Goal: Task Accomplishment & Management: Manage account settings

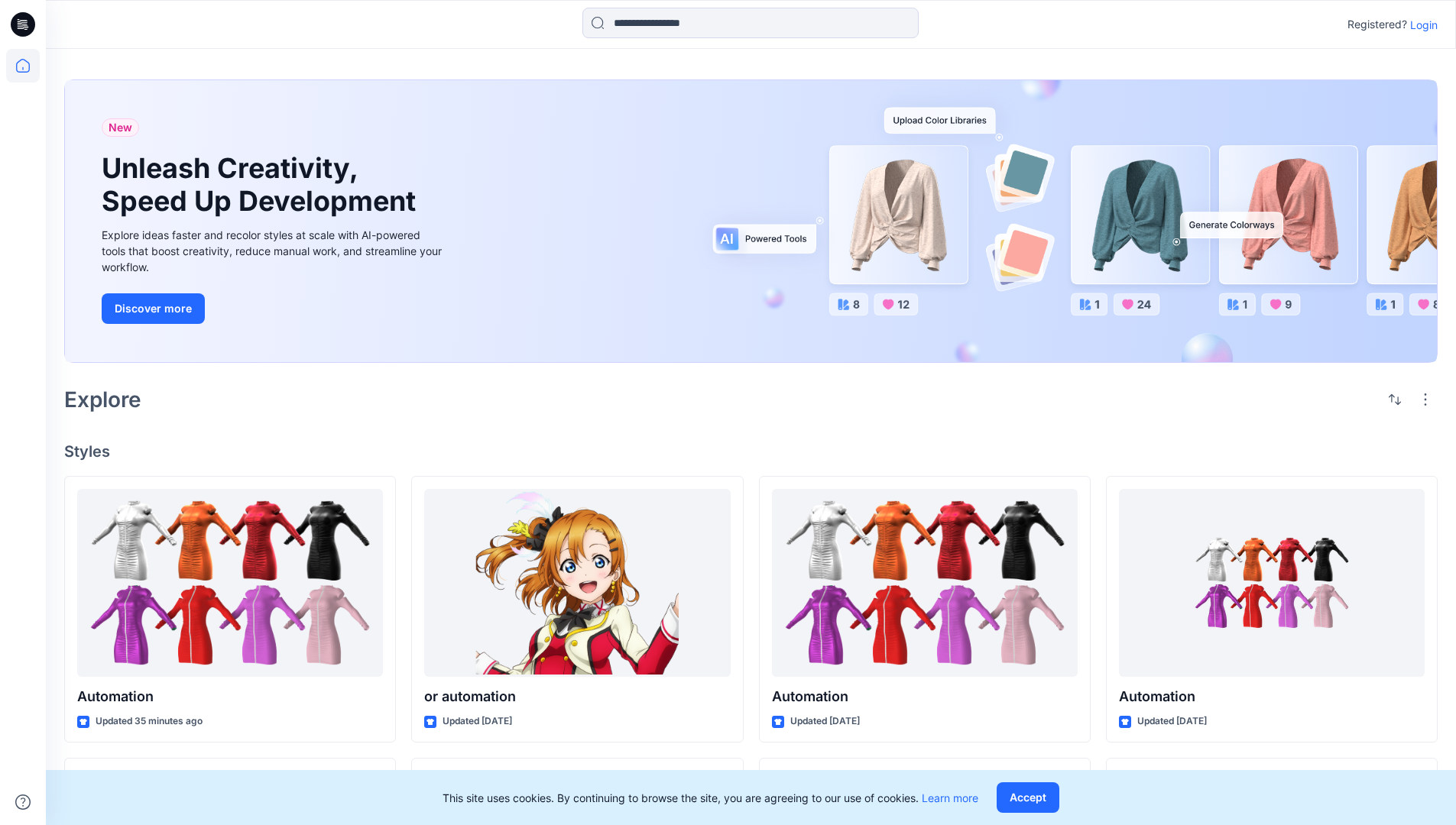
click at [1420, 25] on p "Login" at bounding box center [1423, 25] width 28 height 16
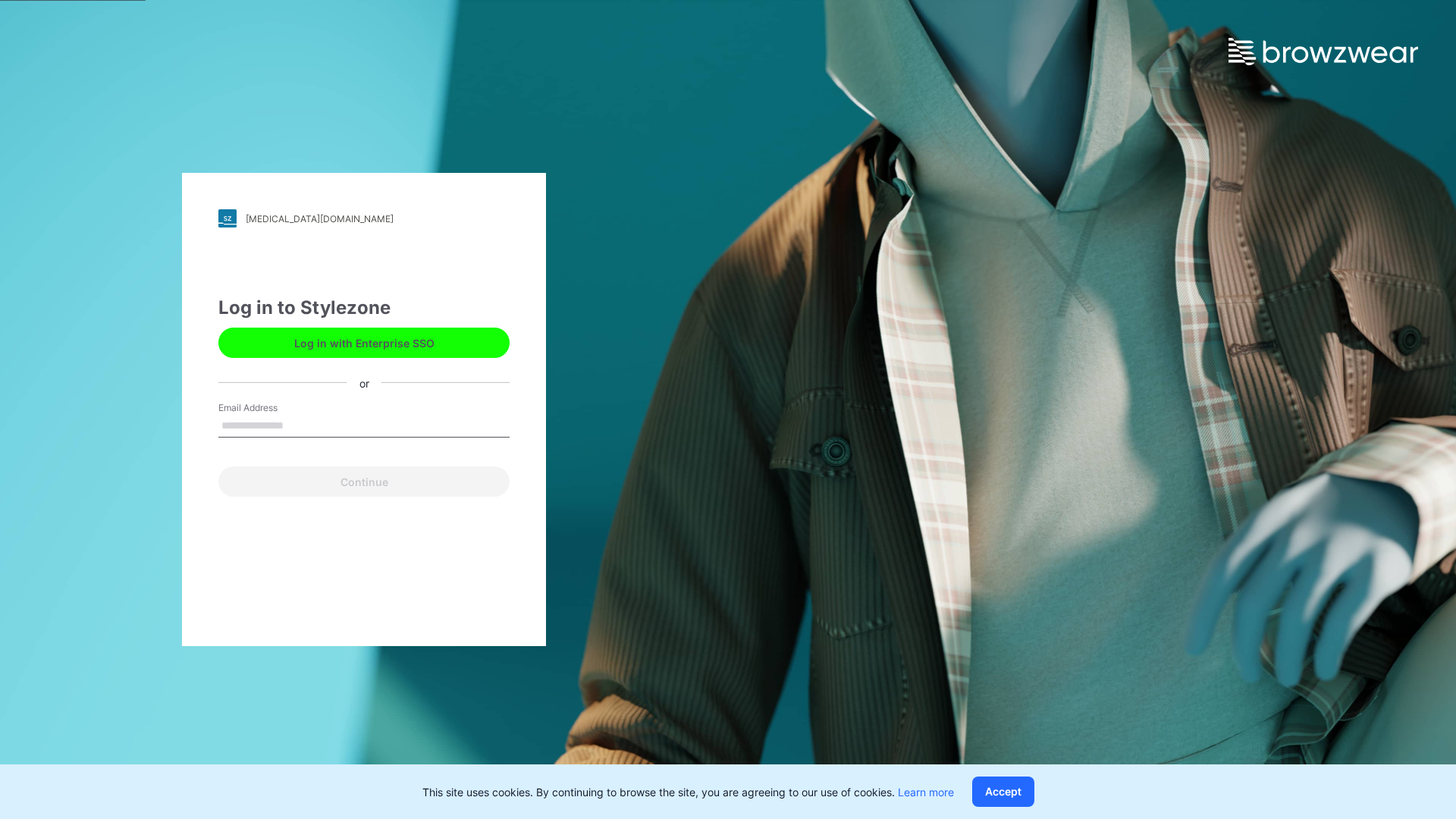
click at [299, 424] on input "Email Address" at bounding box center [364, 426] width 291 height 23
type input "**********"
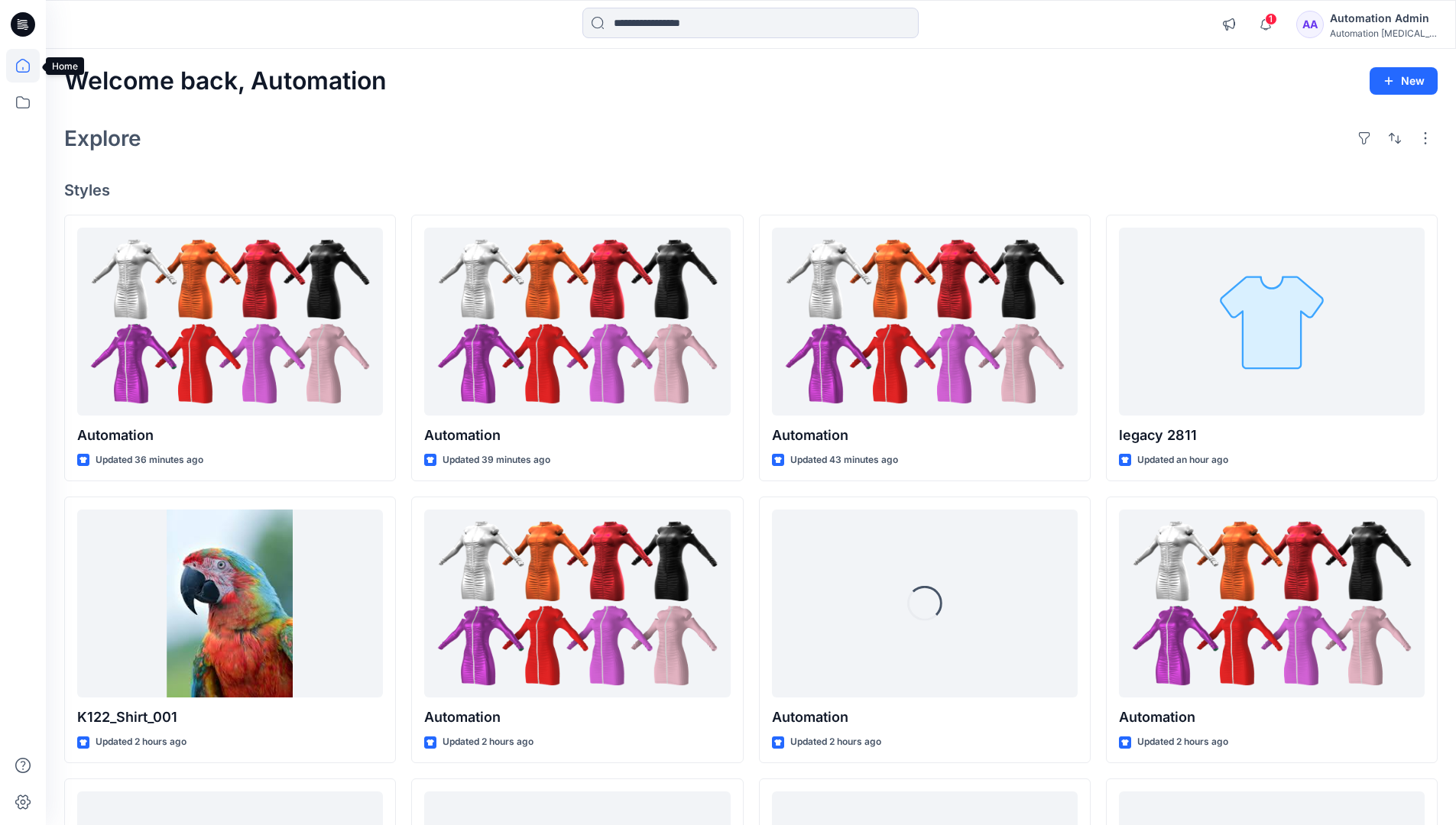
click at [29, 66] on icon at bounding box center [23, 66] width 14 height 14
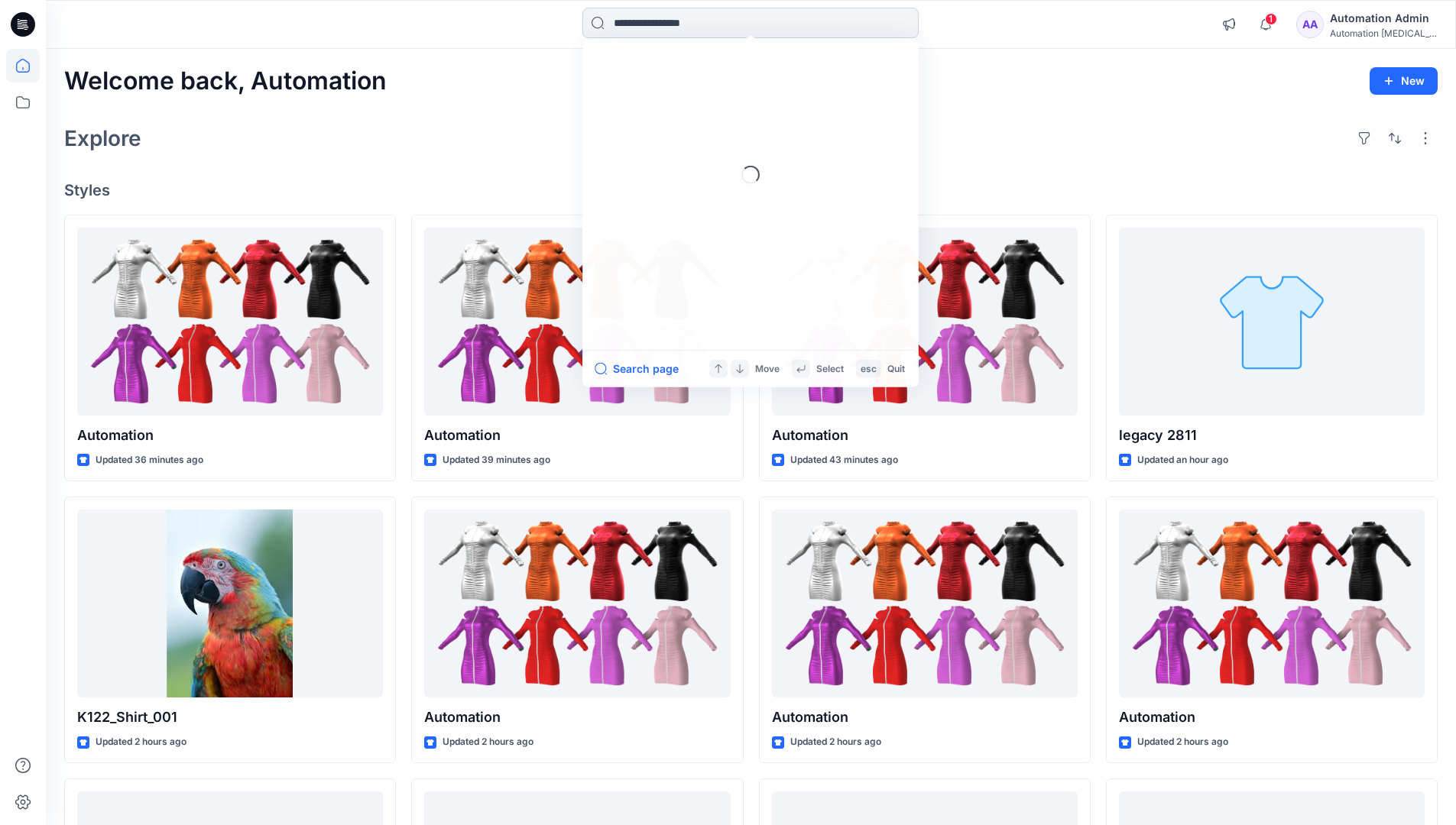
click at [663, 22] on input at bounding box center [750, 23] width 336 height 30
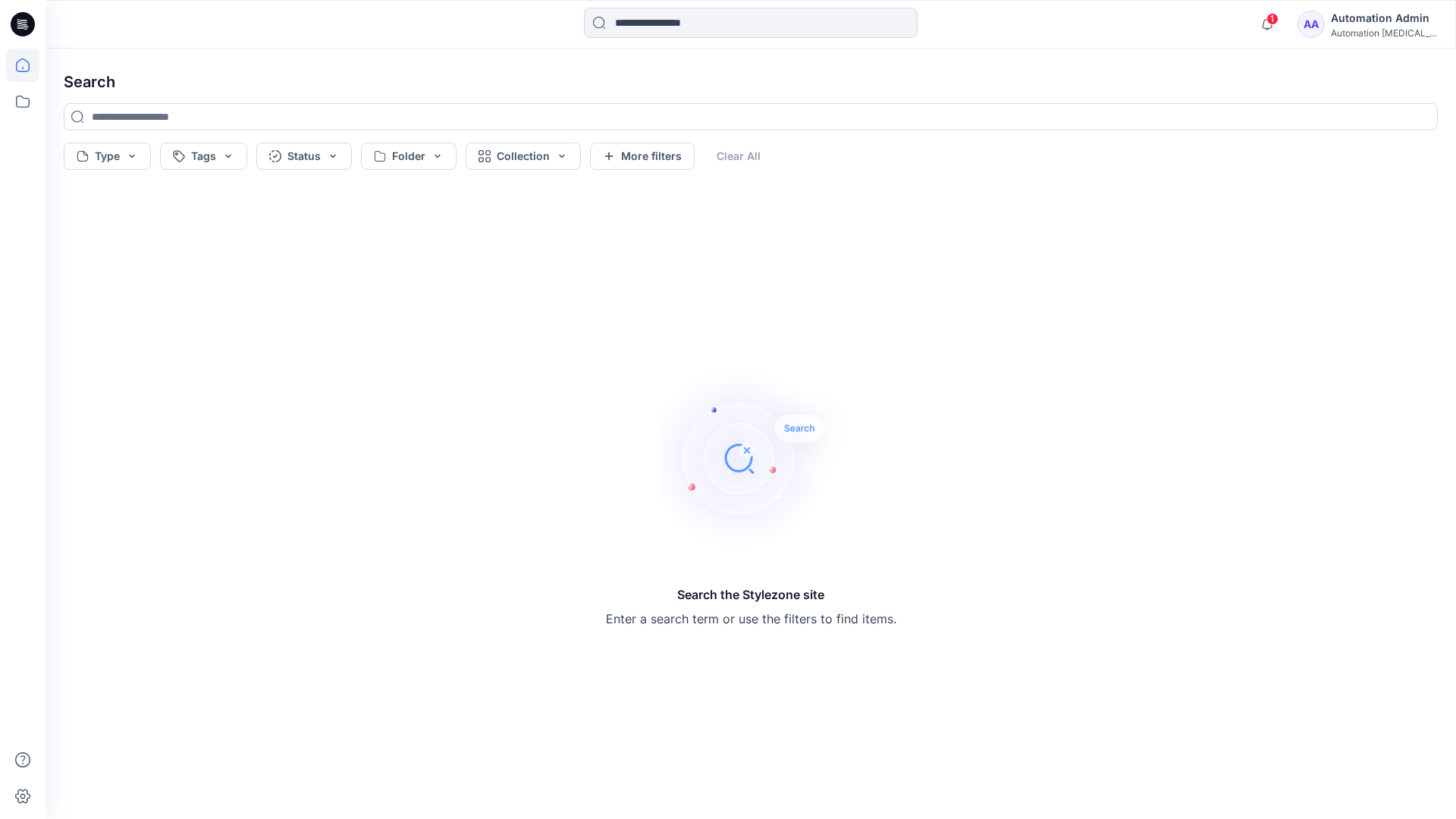
click at [16, 70] on icon at bounding box center [23, 65] width 14 height 14
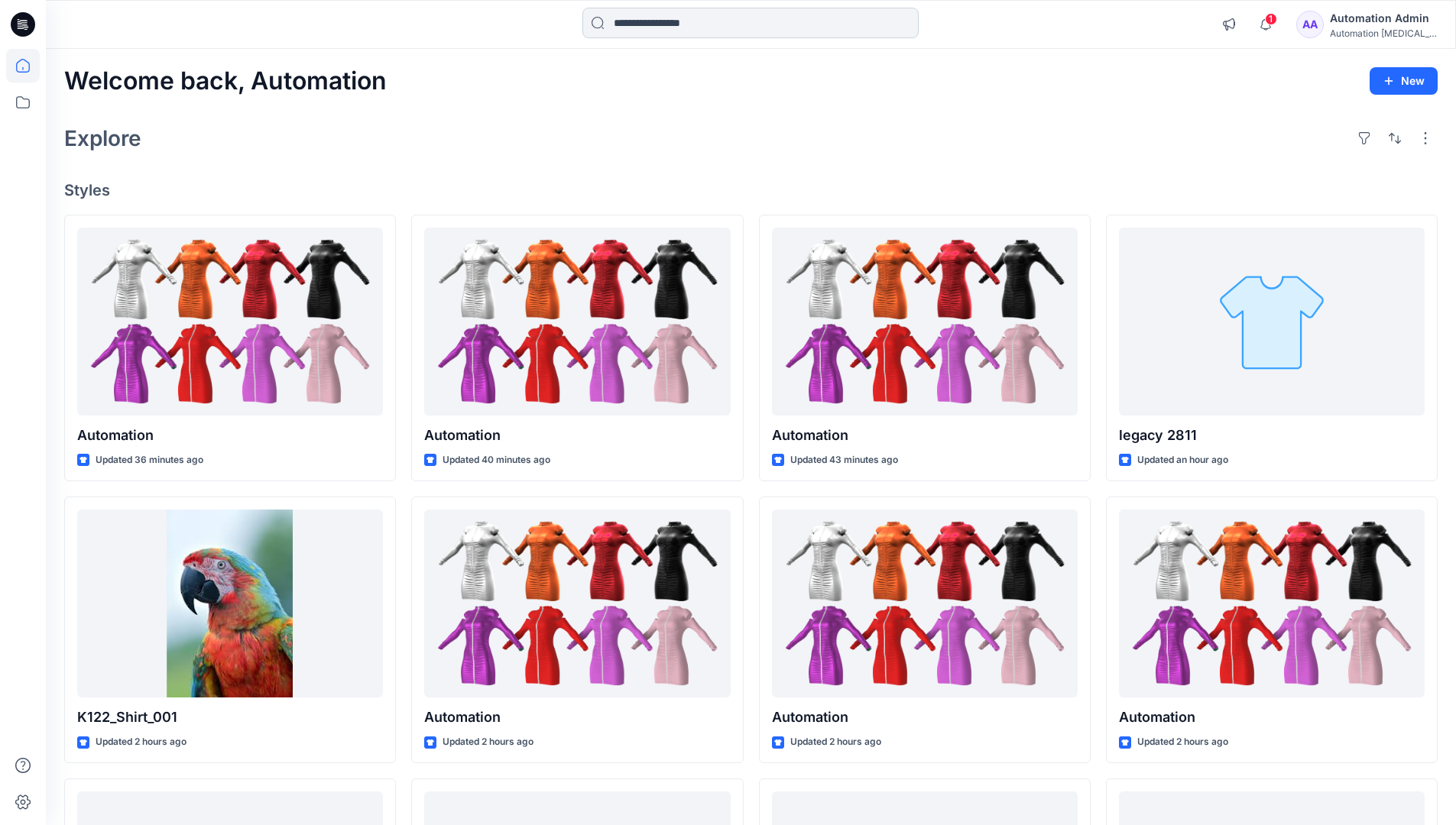
click at [640, 30] on input at bounding box center [750, 23] width 336 height 30
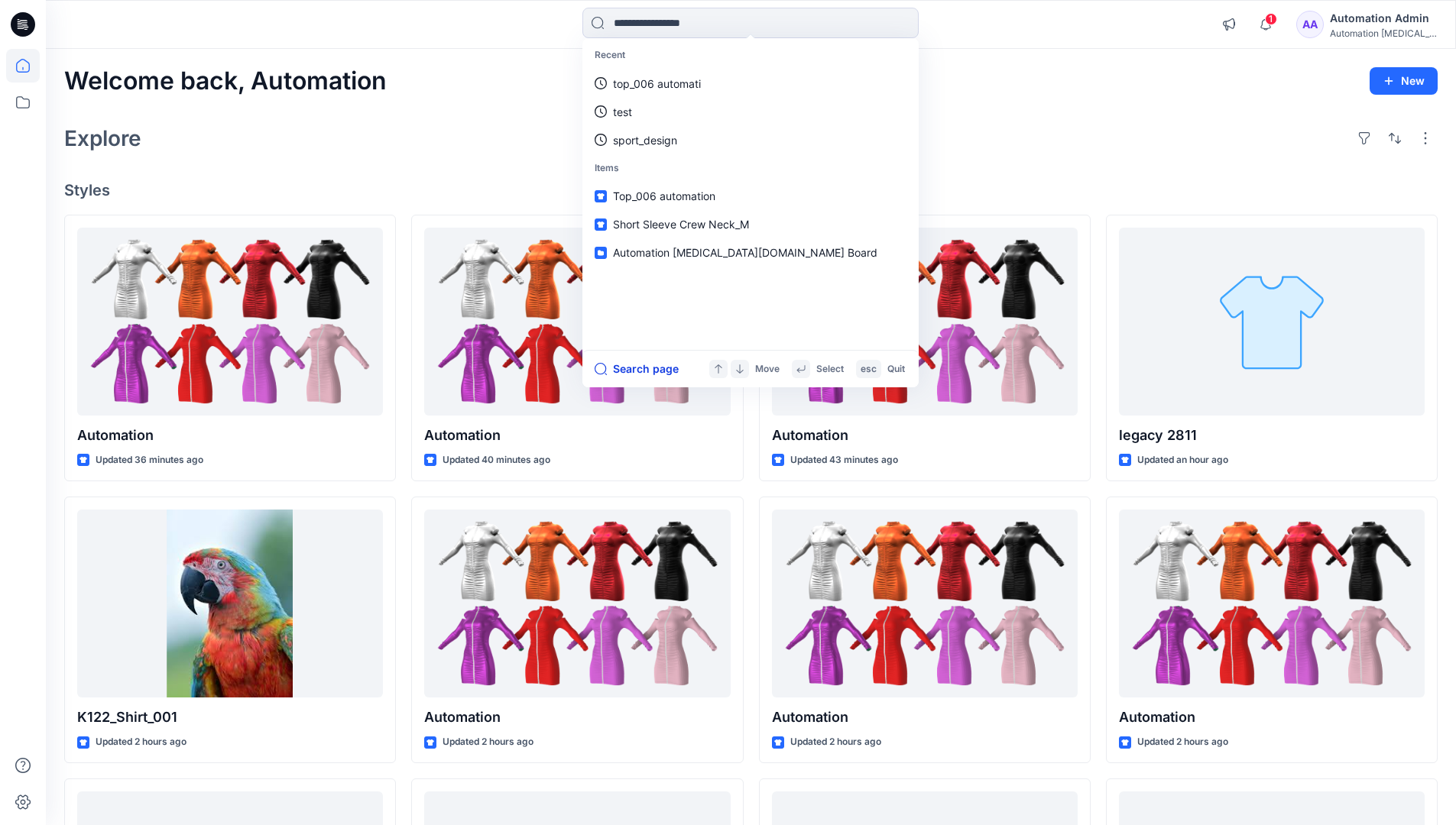
click at [655, 367] on button "Search page" at bounding box center [636, 369] width 84 height 19
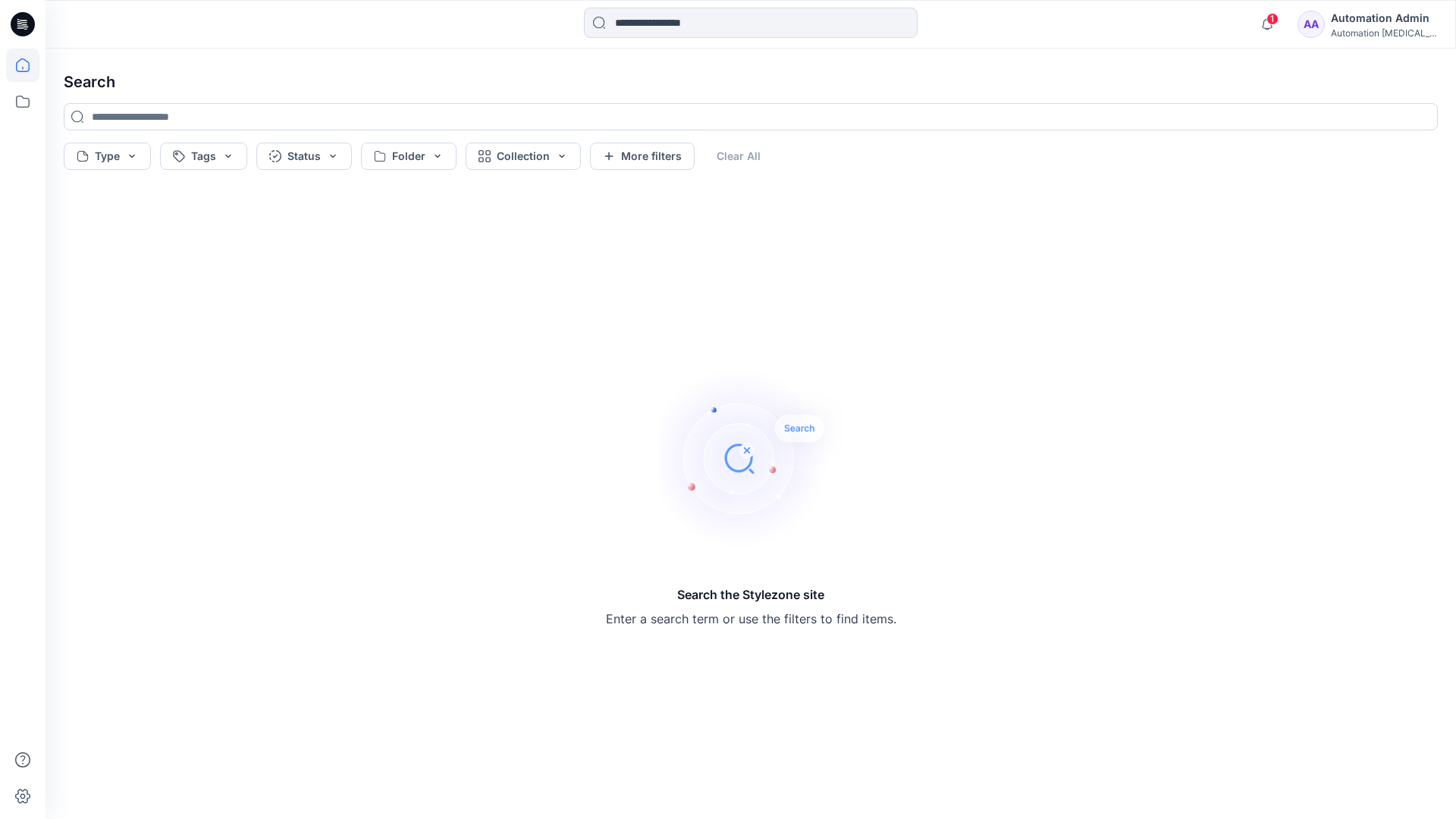
click at [26, 61] on icon at bounding box center [23, 65] width 33 height 33
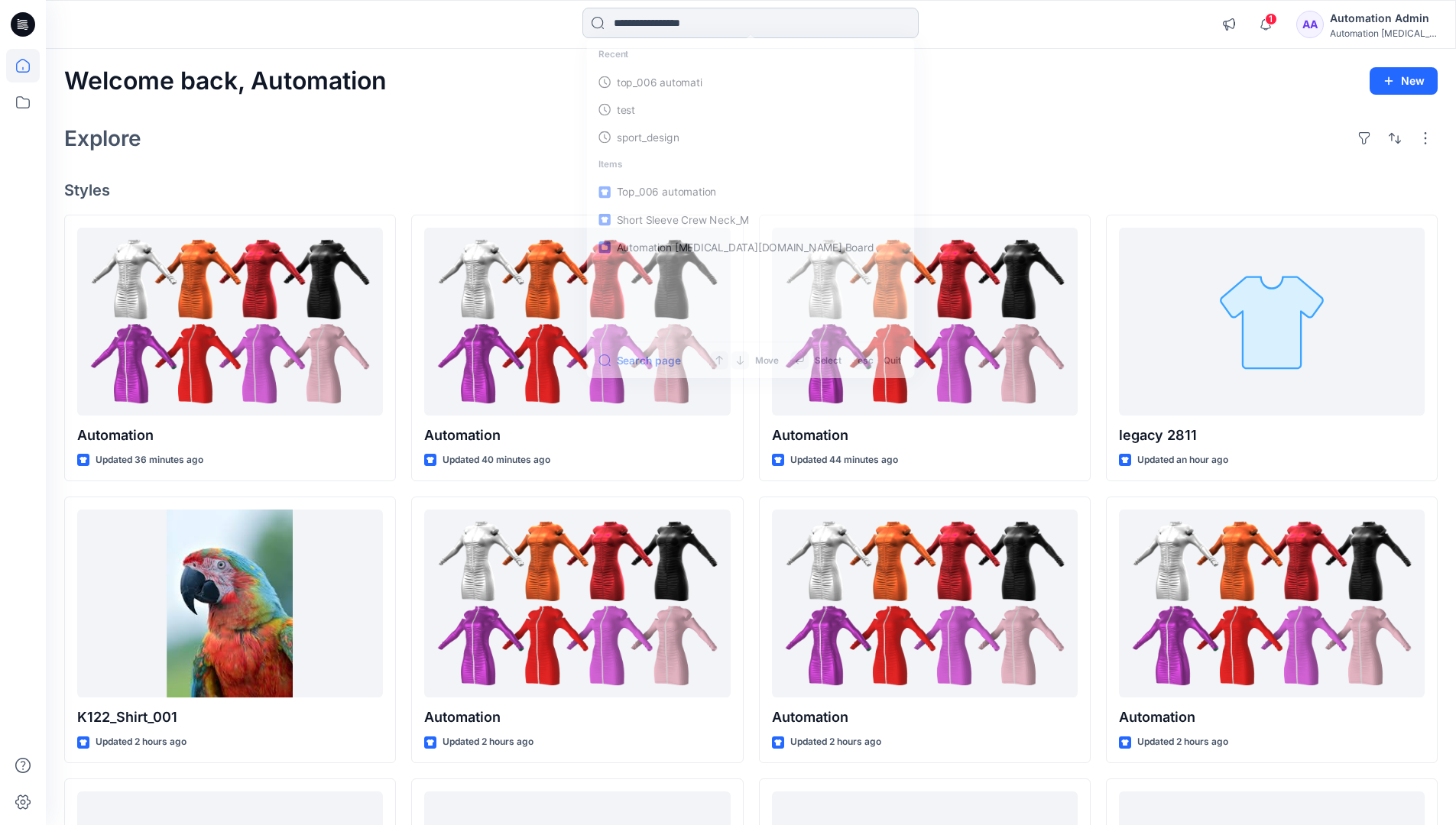
click at [658, 23] on input at bounding box center [750, 23] width 336 height 30
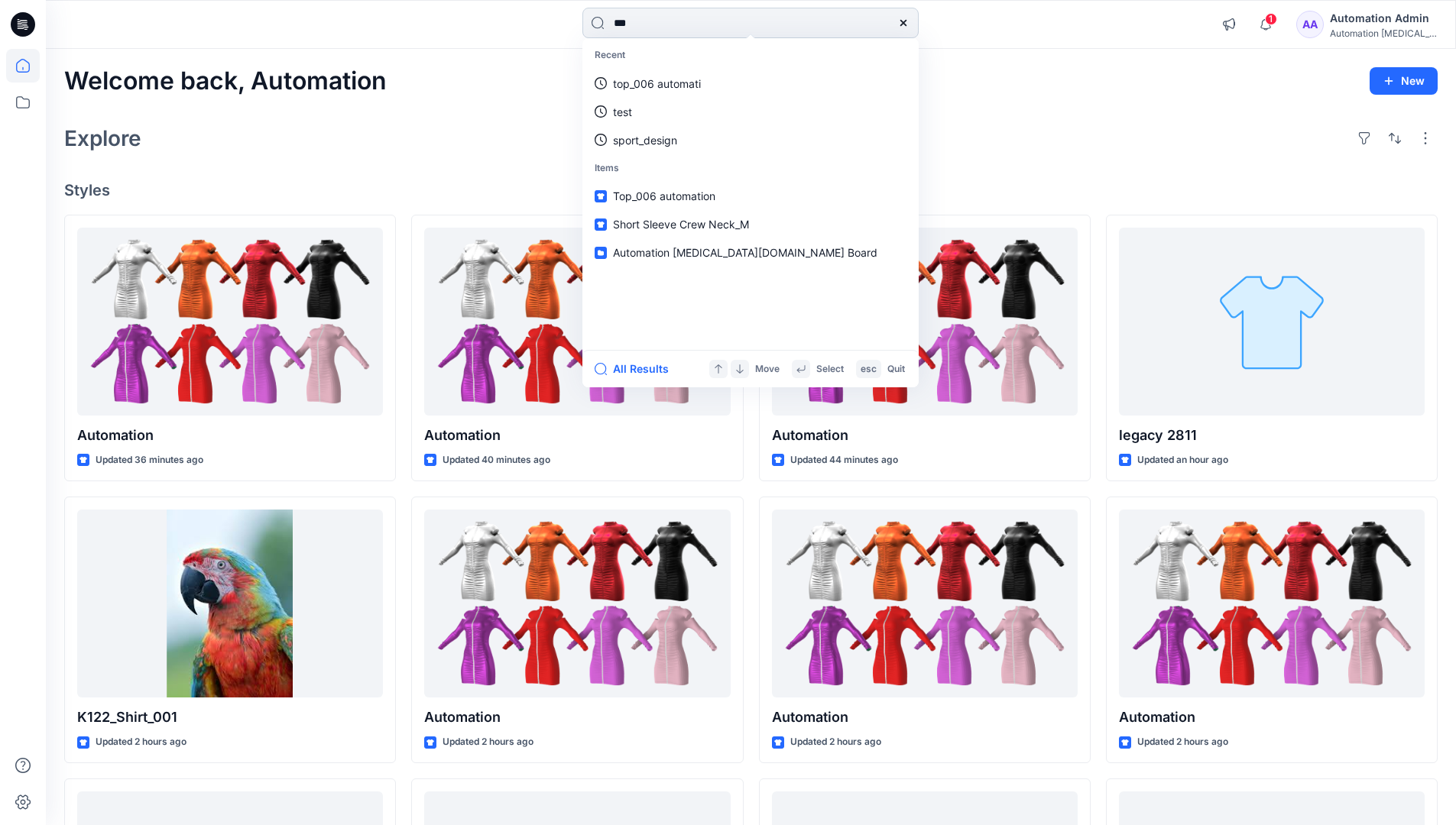
type input "****"
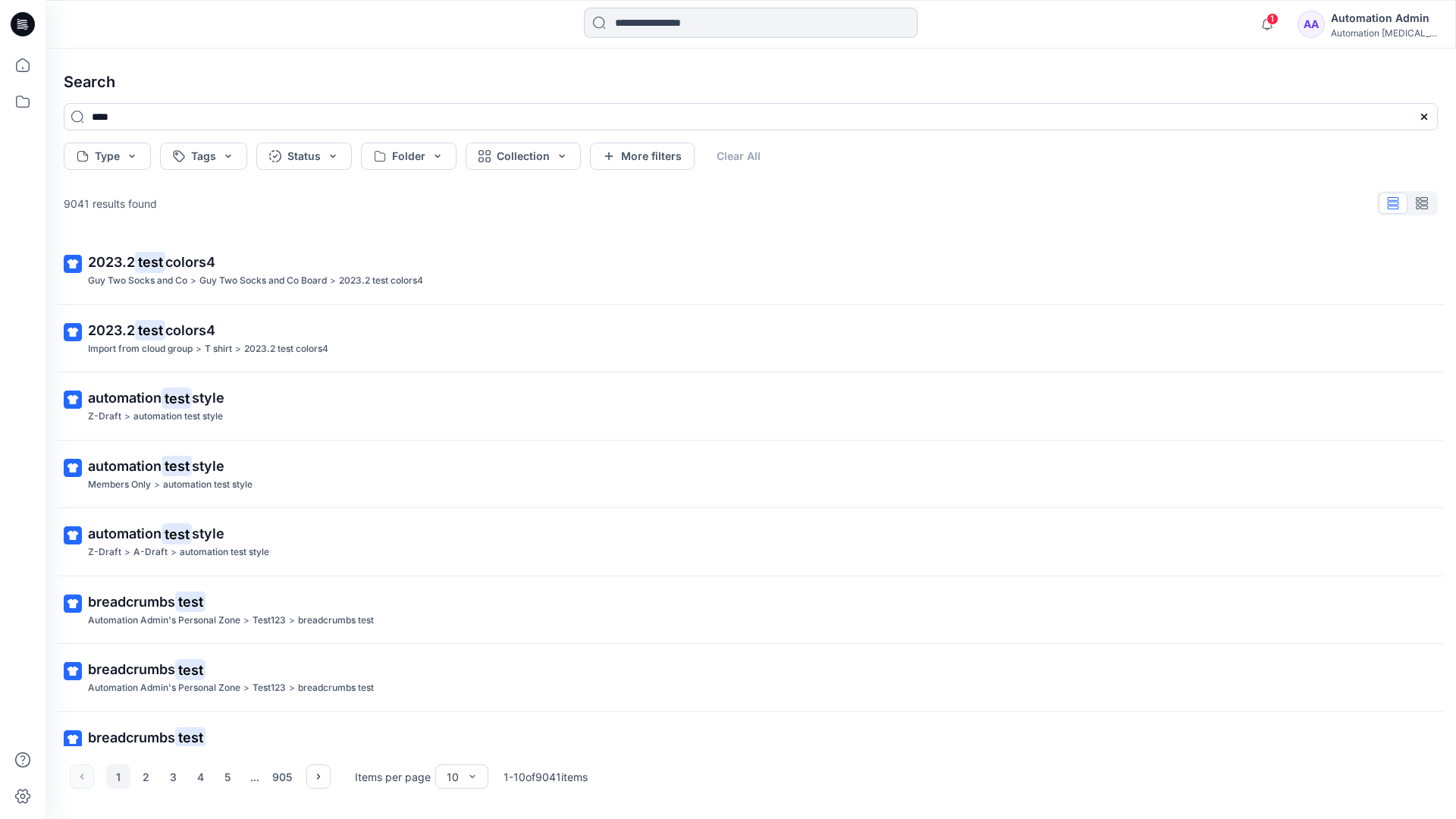
click at [658, 26] on input at bounding box center [750, 23] width 334 height 30
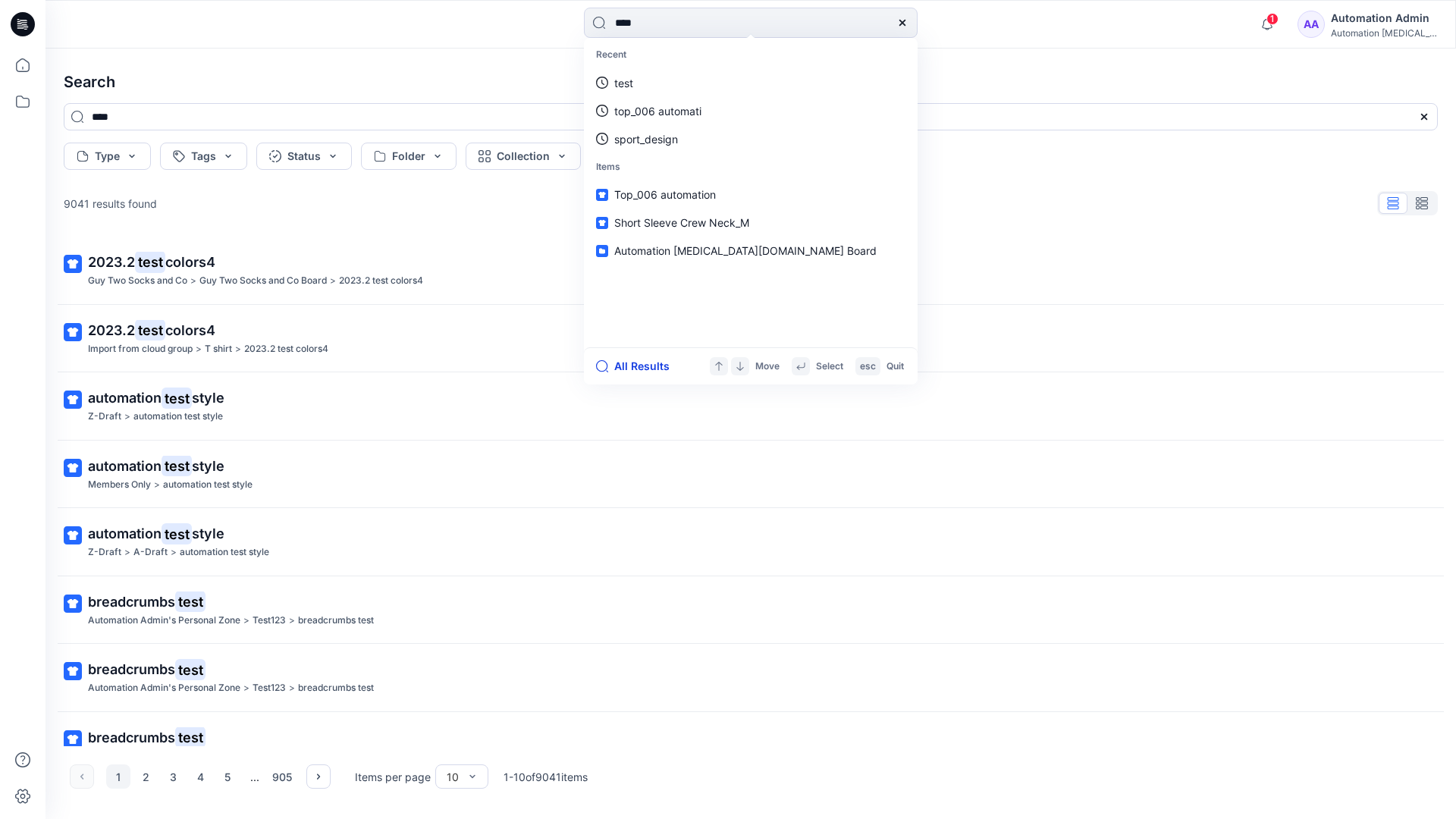
type input "****"
click at [625, 367] on button "All Results" at bounding box center [637, 366] width 84 height 18
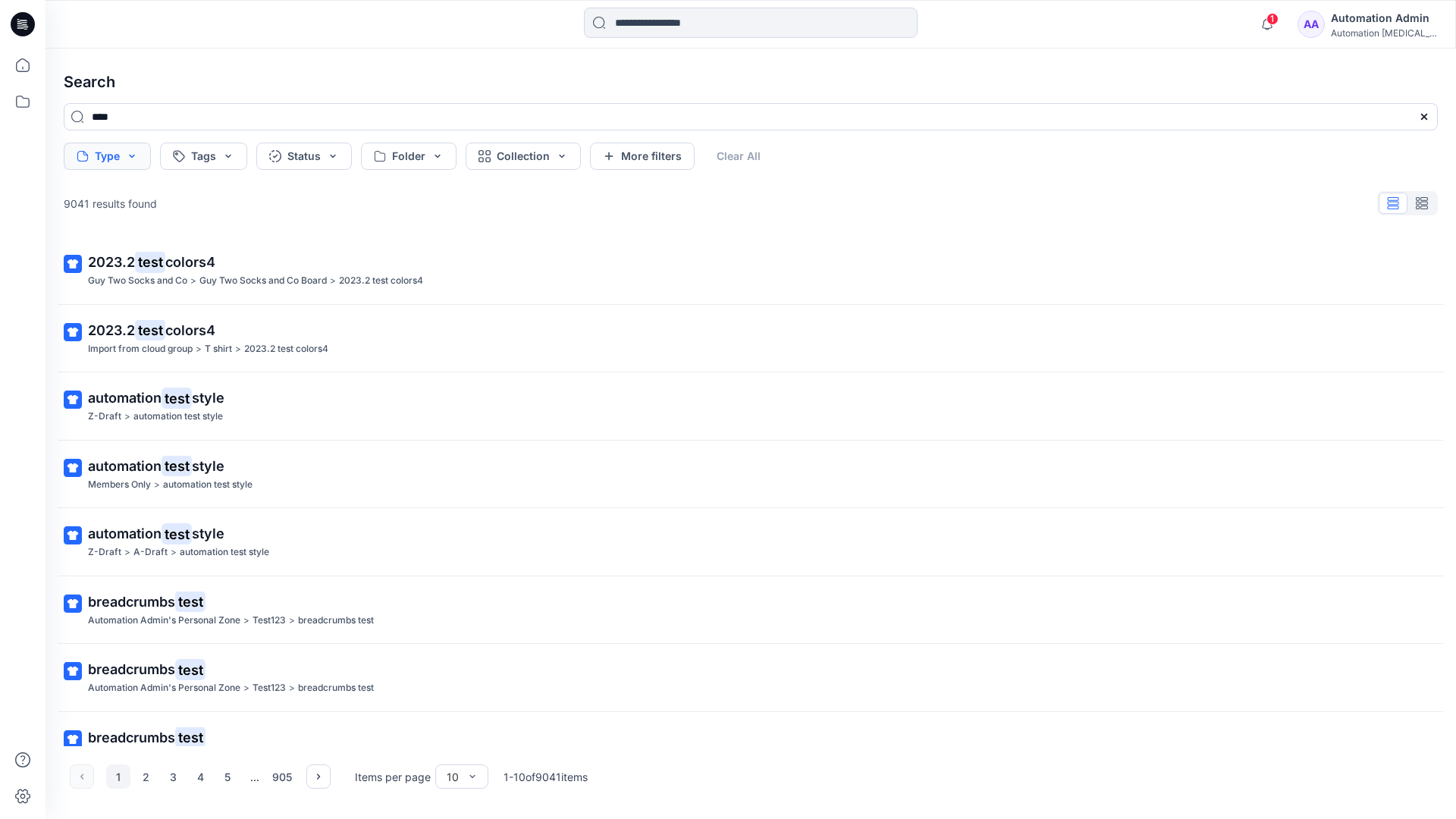
click at [129, 161] on button "Type" at bounding box center [107, 156] width 87 height 27
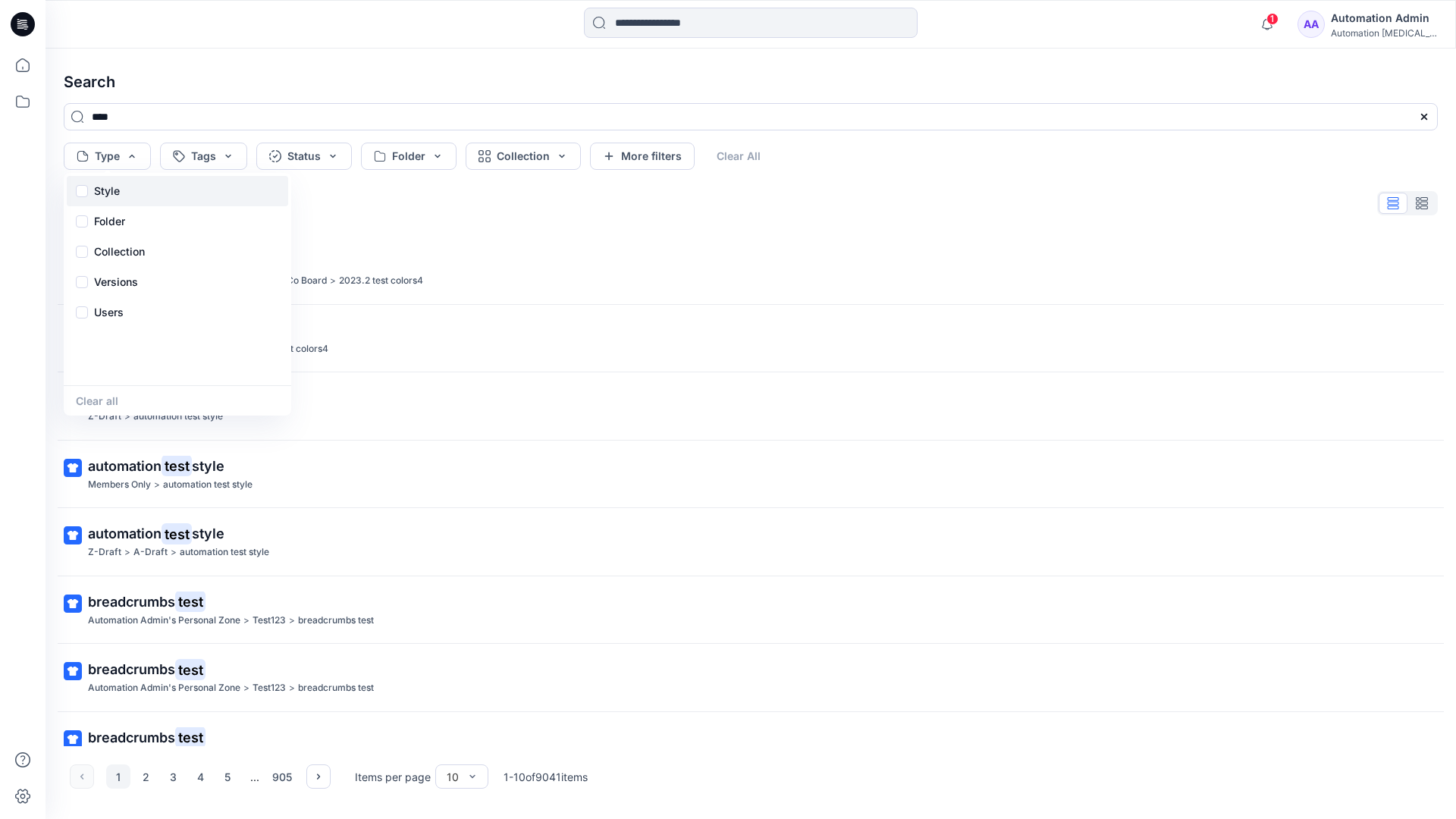
click at [126, 188] on div "Style" at bounding box center [178, 191] width 222 height 30
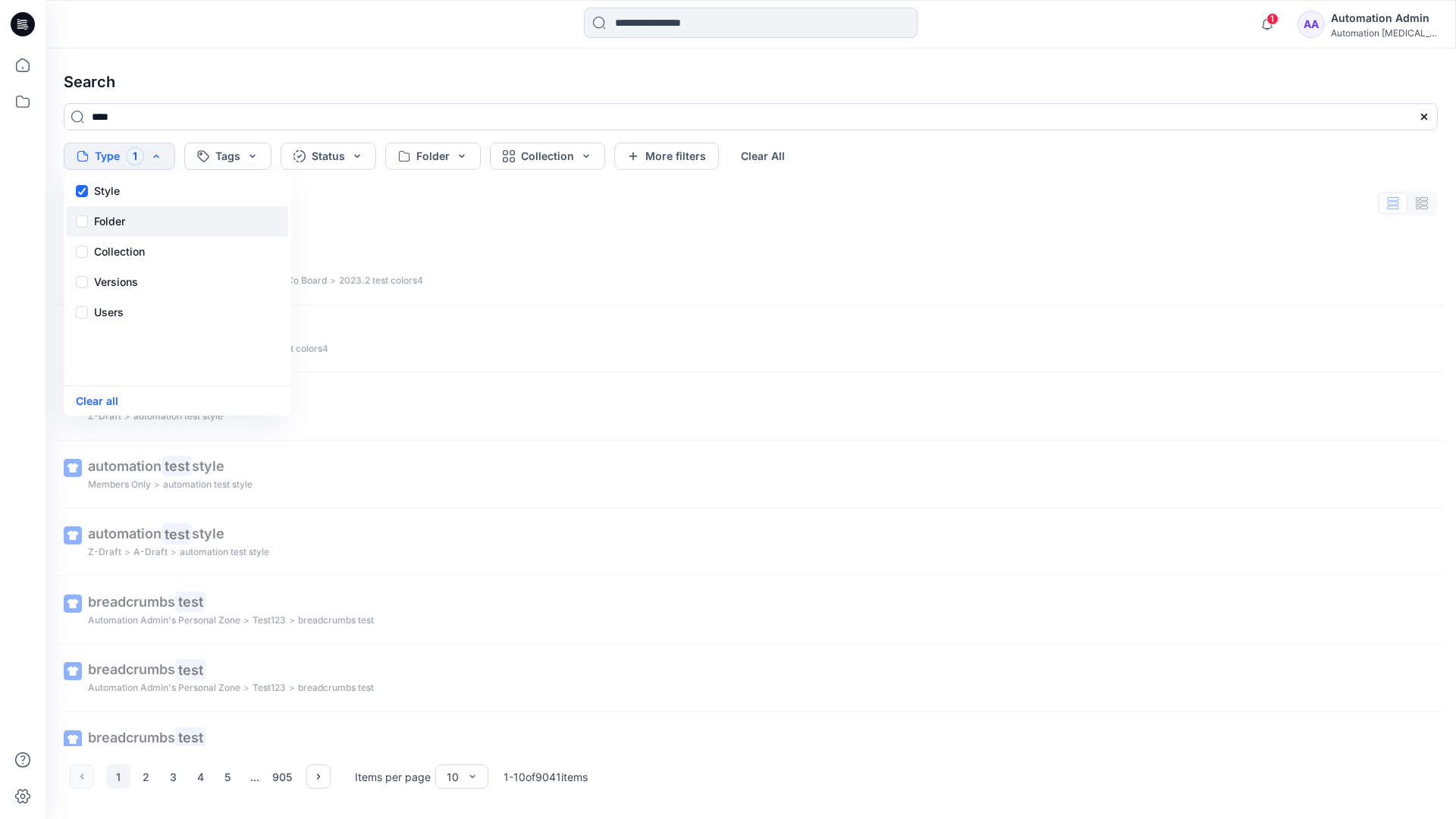
click at [108, 225] on p "Folder" at bounding box center [109, 221] width 31 height 18
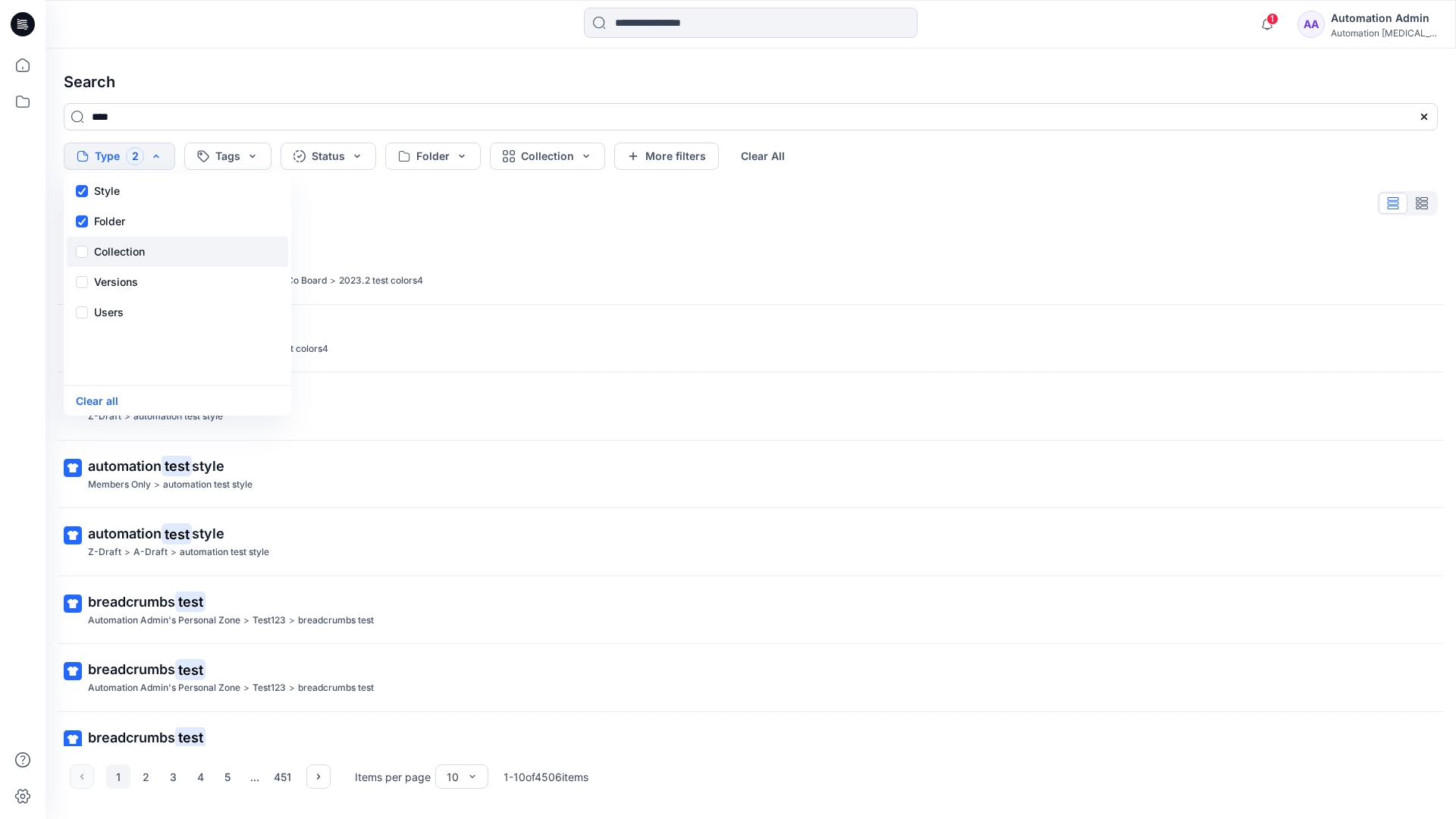
click at [123, 246] on p "Collection" at bounding box center [120, 252] width 51 height 18
click at [123, 277] on p "Versions" at bounding box center [116, 282] width 44 height 18
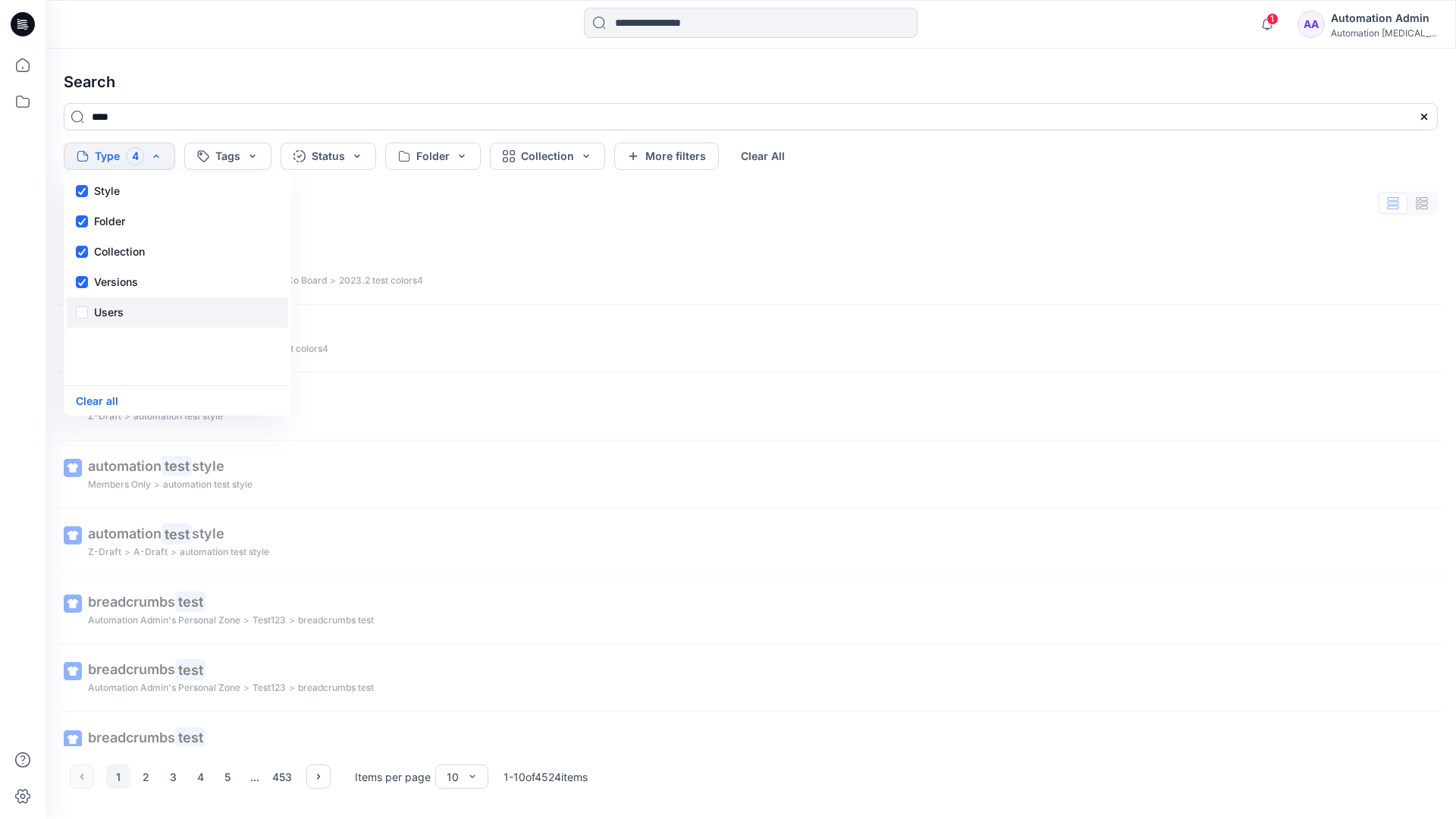
click at [113, 308] on p "Users" at bounding box center [109, 313] width 30 height 18
click at [103, 403] on button "Clear all" at bounding box center [97, 401] width 42 height 18
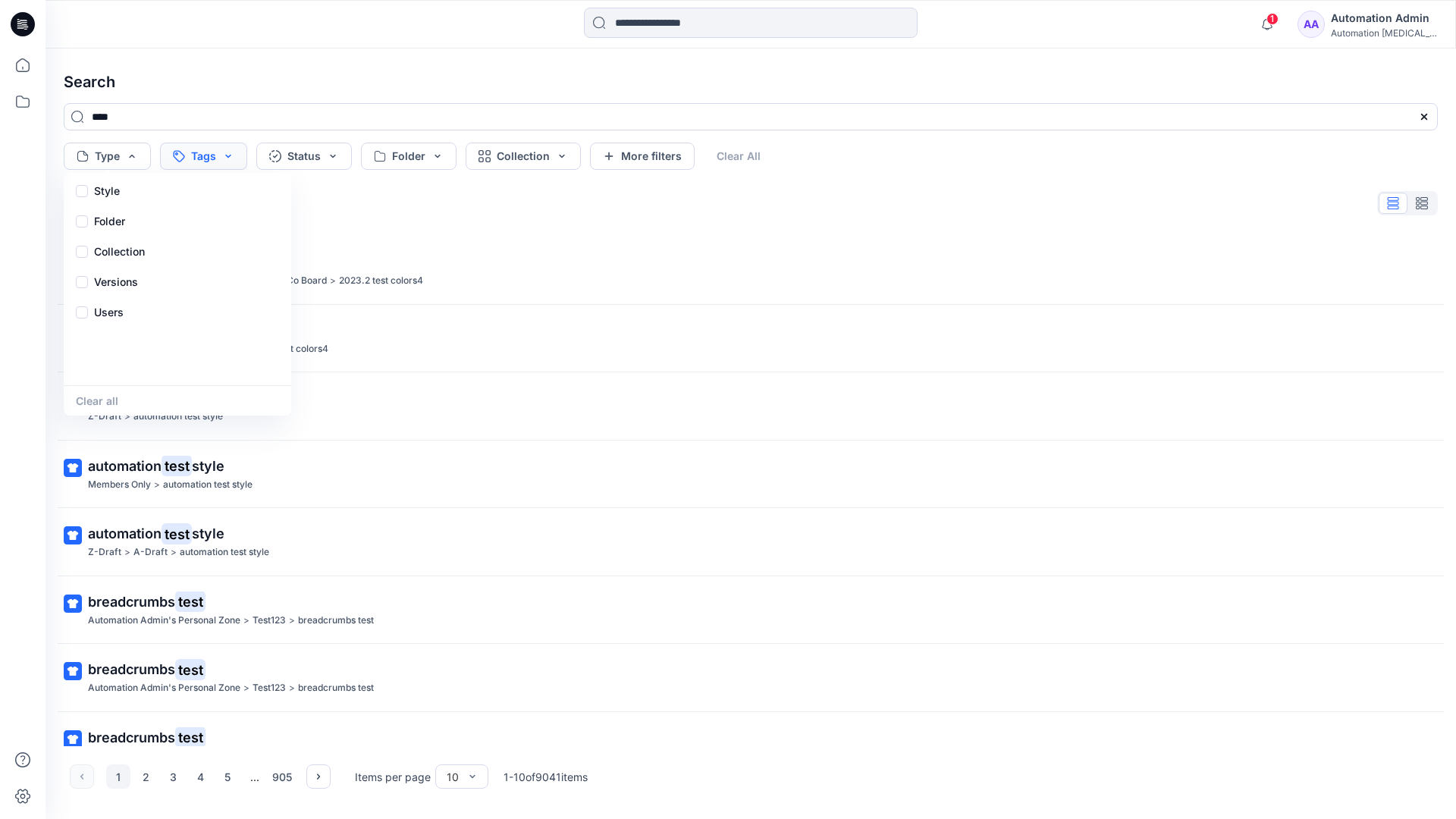
click at [211, 151] on button "Tags" at bounding box center [203, 156] width 87 height 27
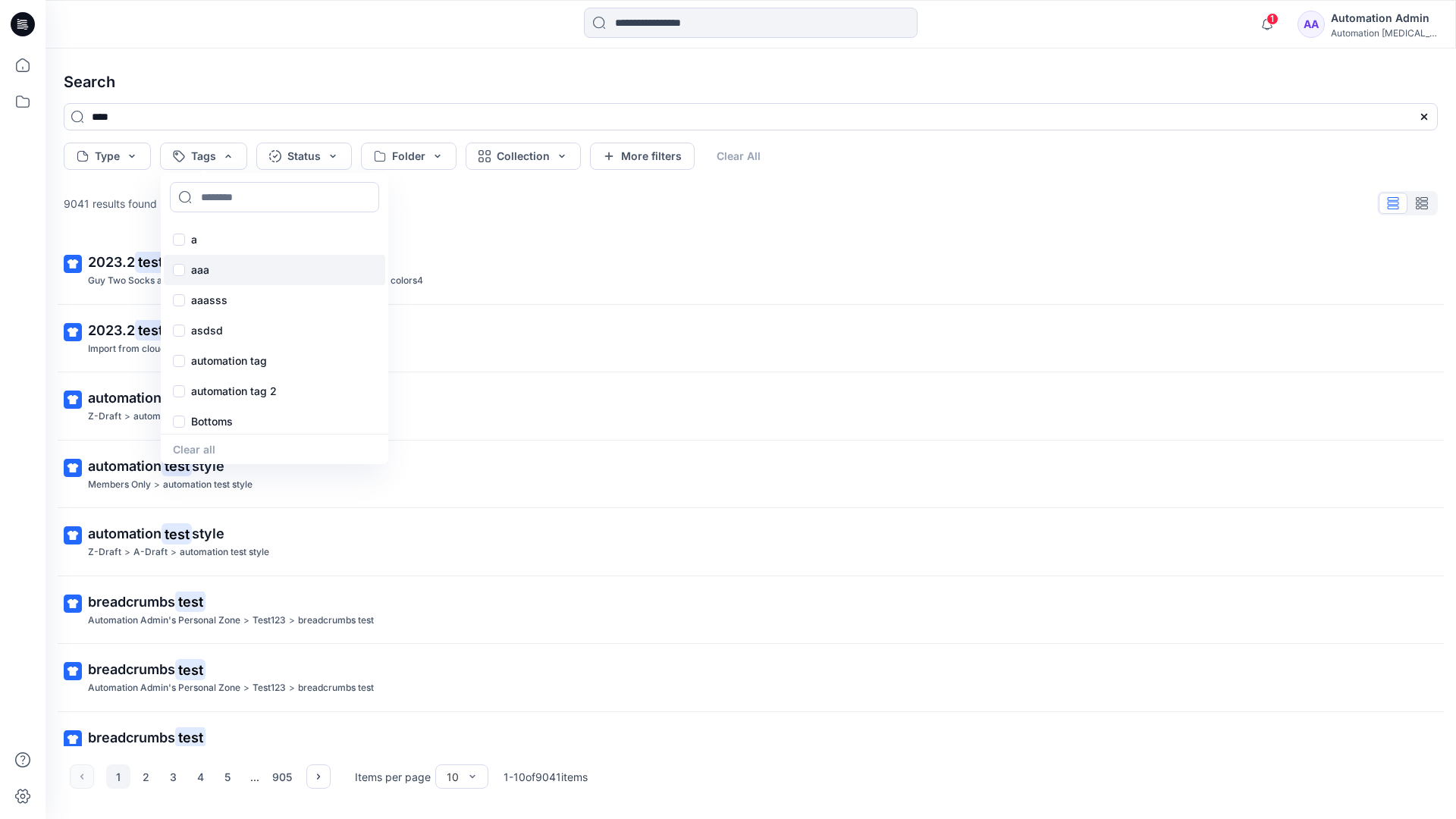
click at [199, 263] on p "aaa" at bounding box center [200, 269] width 18 height 18
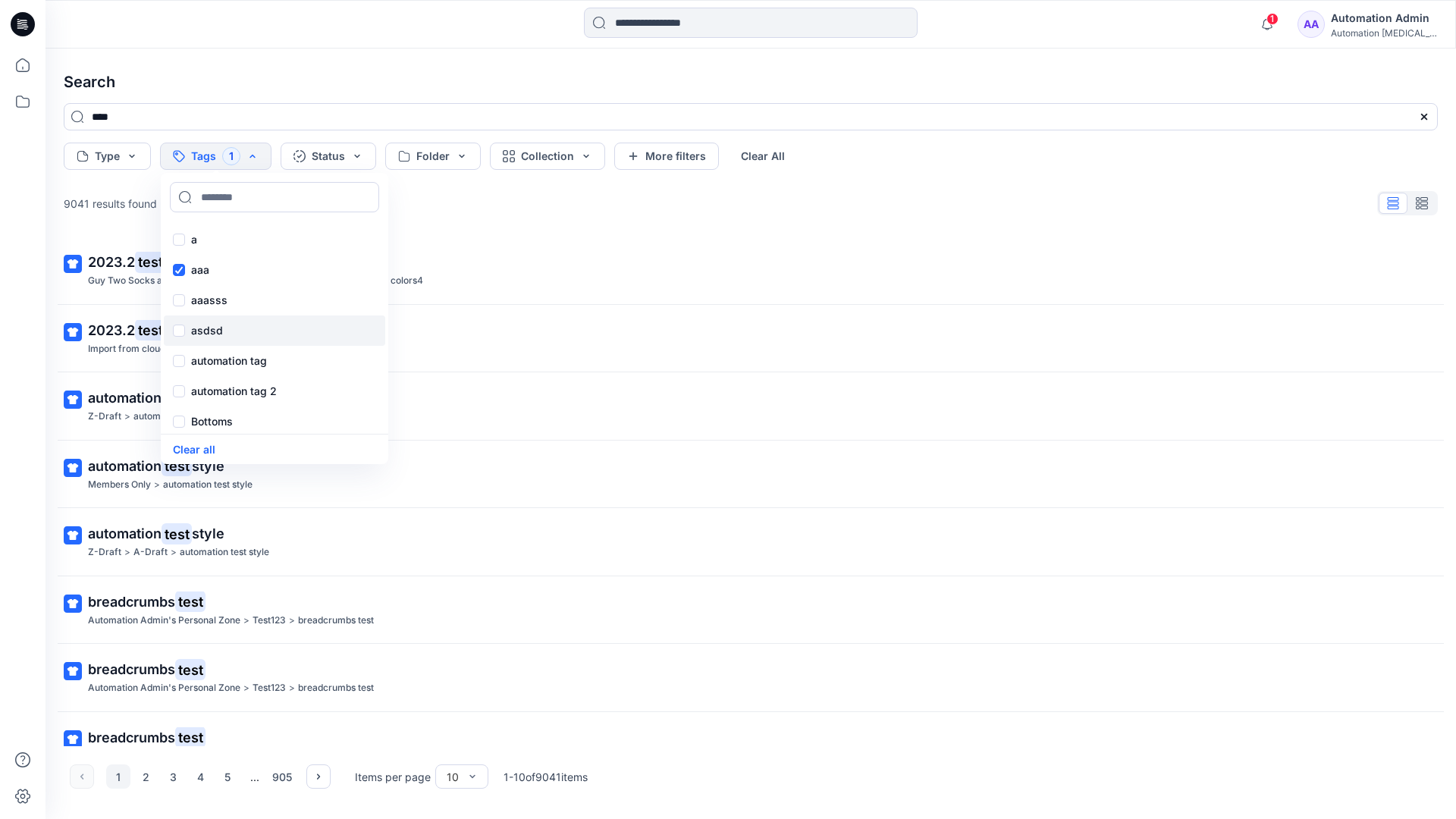
click at [197, 328] on p "asdsd" at bounding box center [207, 330] width 32 height 18
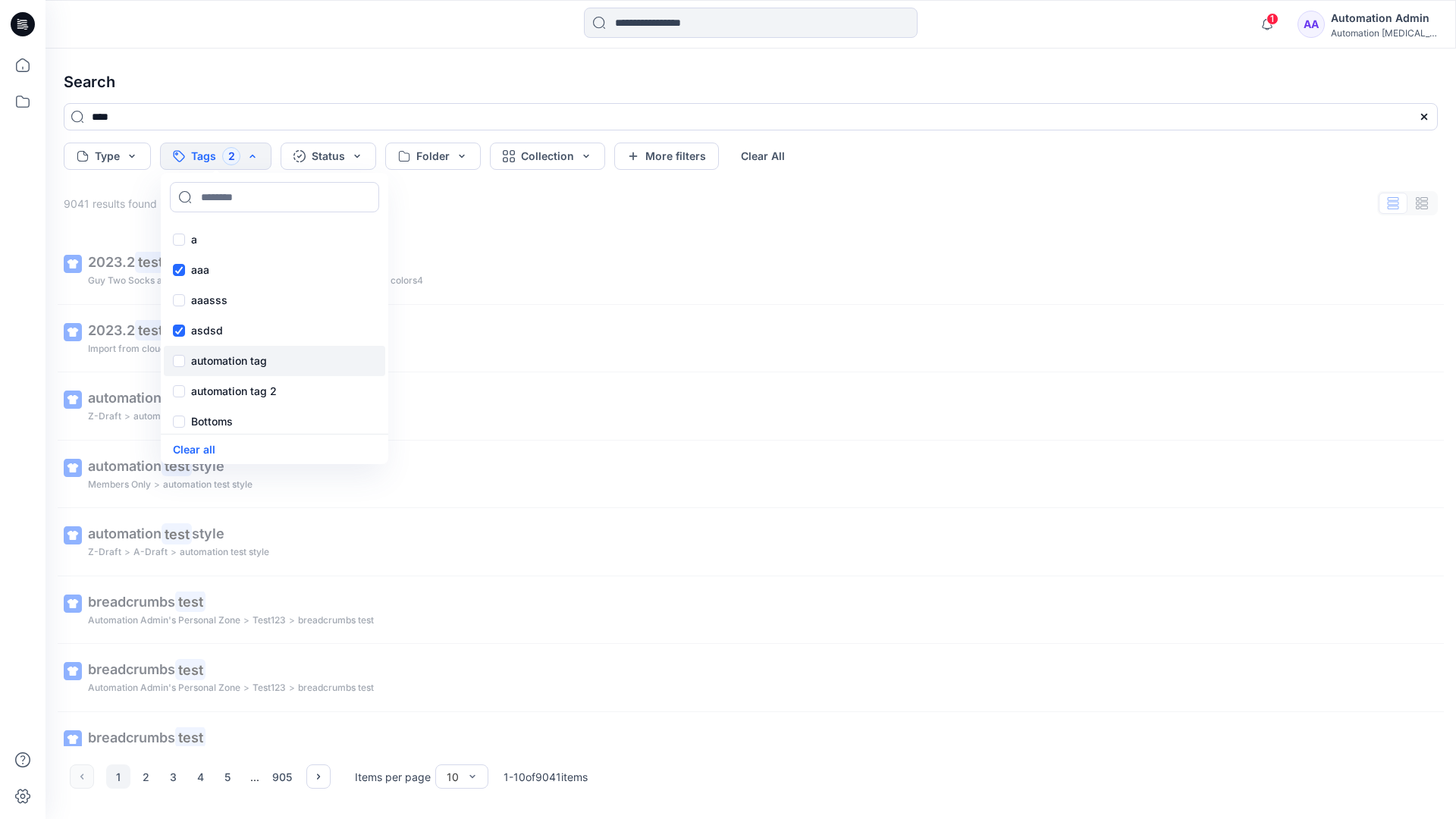
click at [199, 358] on p "automation tag" at bounding box center [229, 361] width 76 height 18
click at [207, 422] on p "Bottoms" at bounding box center [211, 422] width 41 height 18
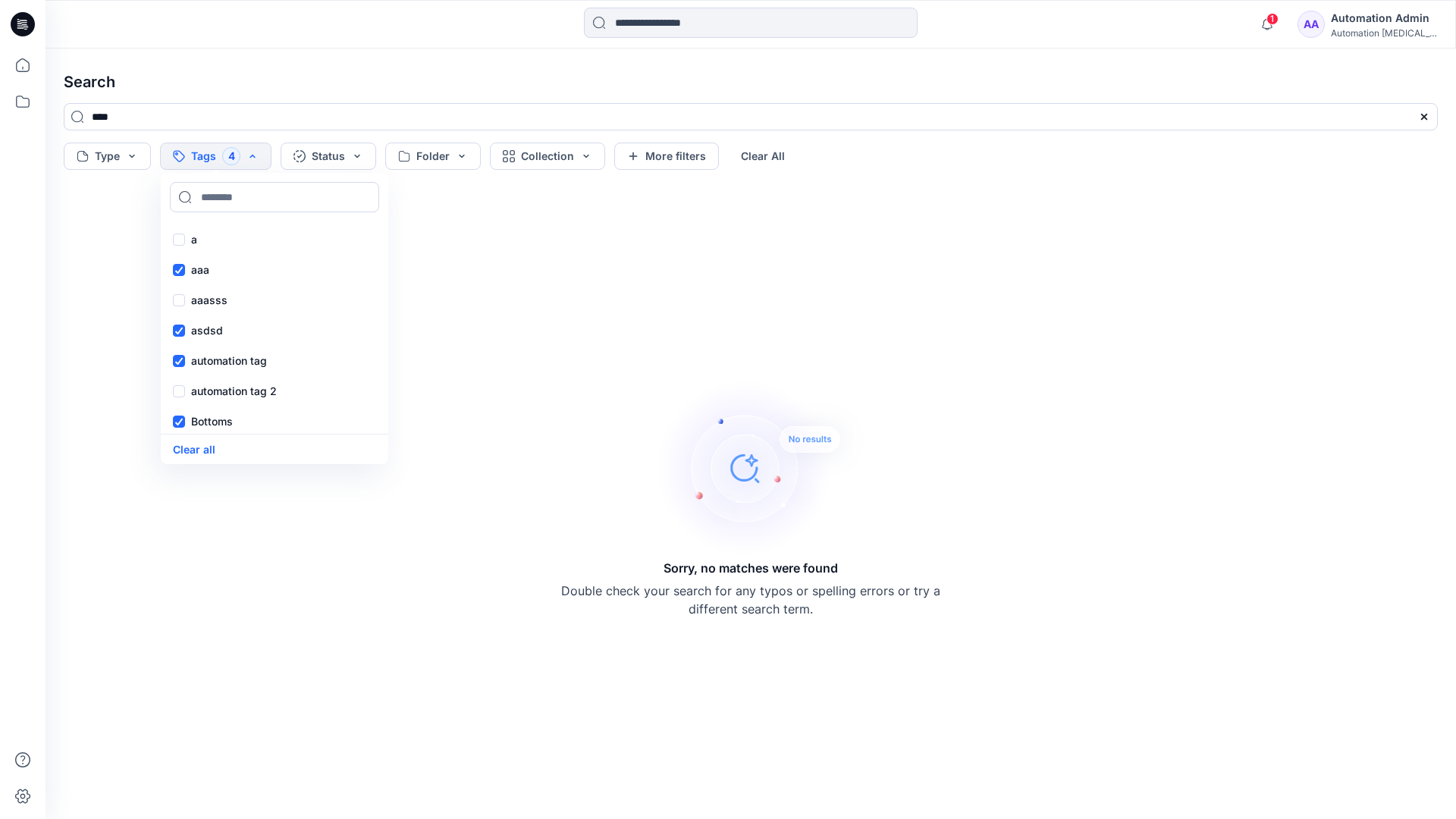
scroll to position [124, 0]
click at [225, 324] on div "Core" at bounding box center [275, 328] width 222 height 30
click at [222, 354] on div "f" at bounding box center [275, 358] width 222 height 30
click at [228, 385] on p "fhvsjkdlhg" at bounding box center [217, 388] width 54 height 18
click at [203, 446] on button "Clear all" at bounding box center [194, 449] width 42 height 18
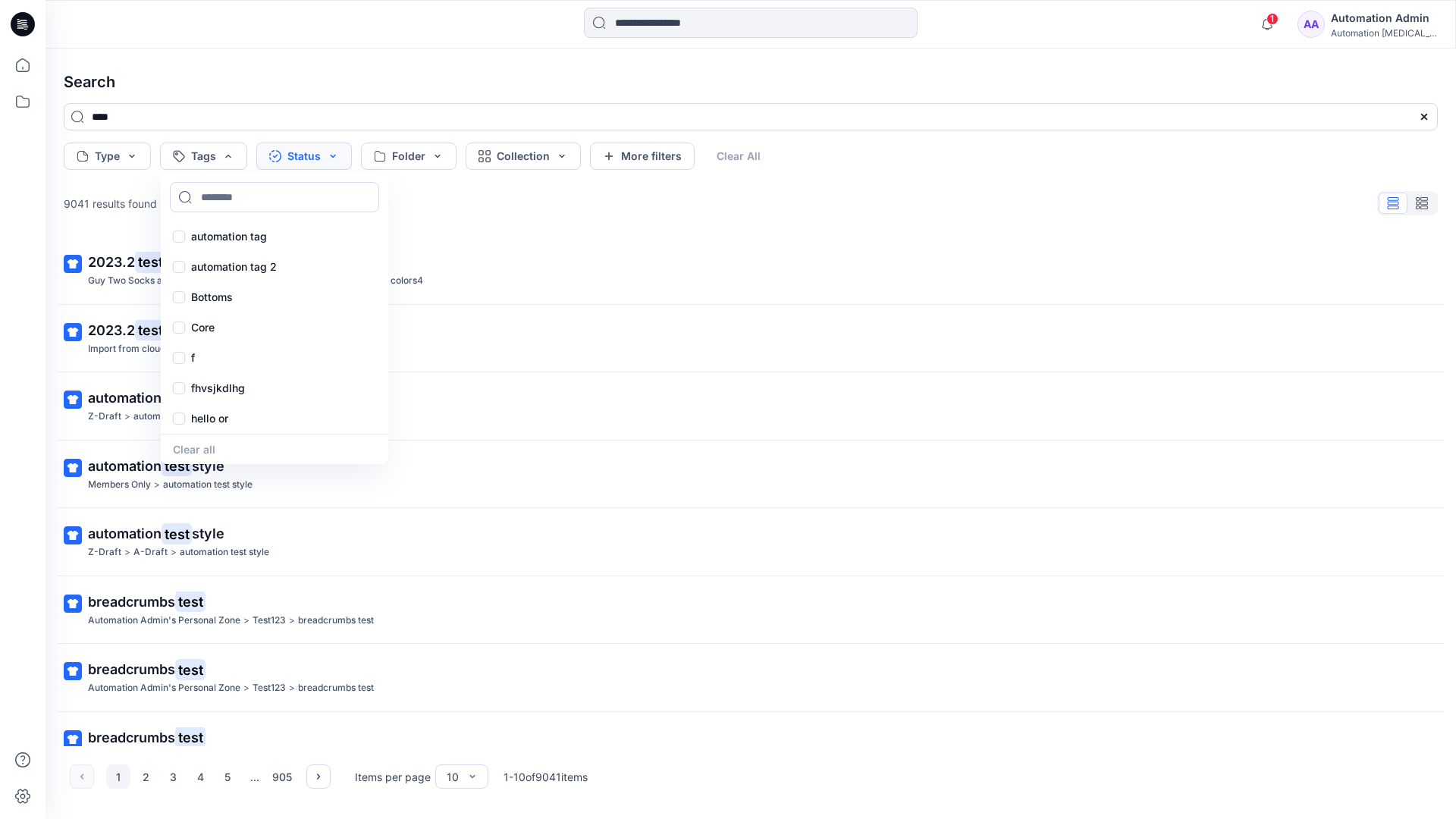
click at [310, 159] on button "Status" at bounding box center [304, 156] width 96 height 27
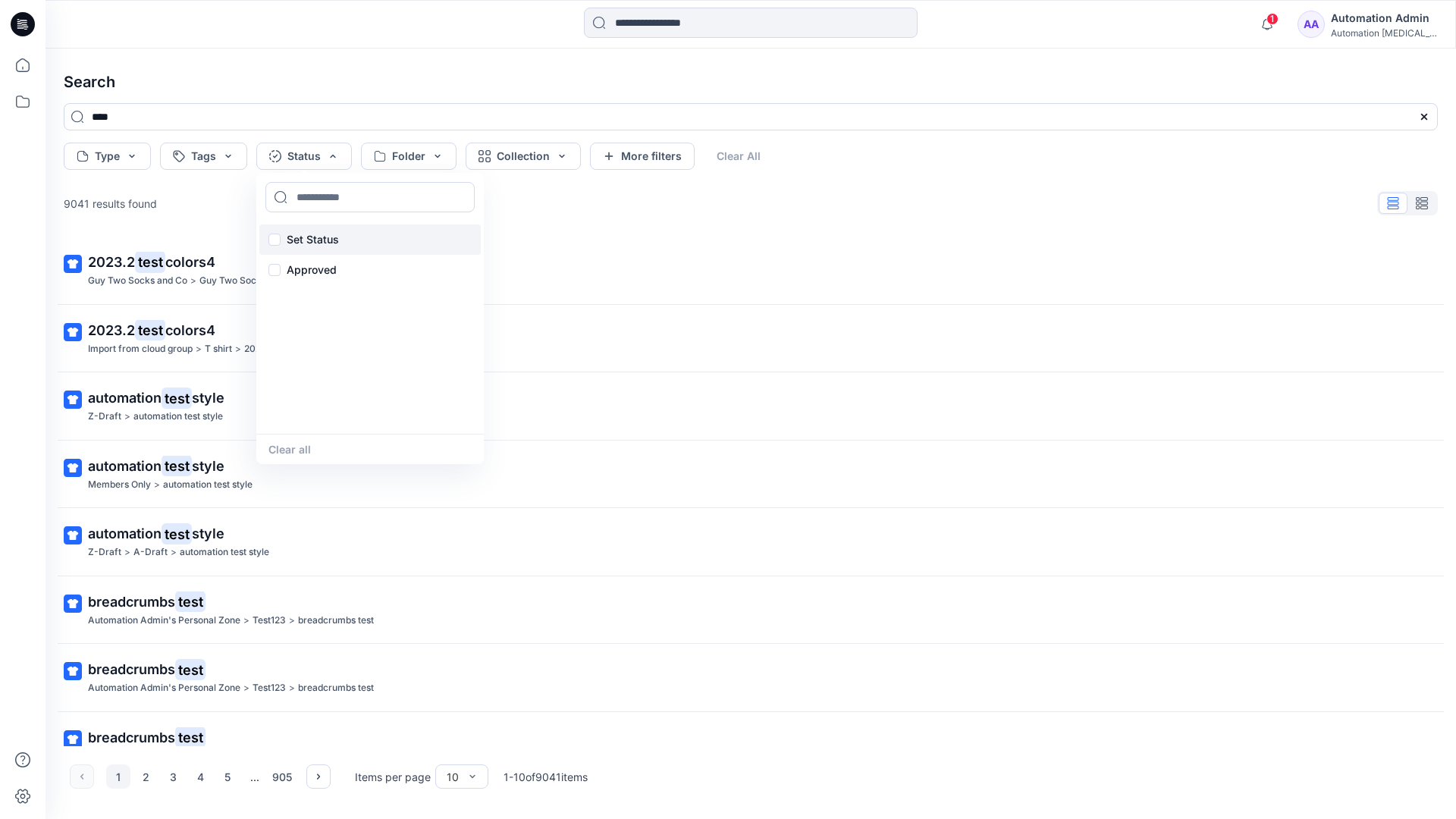
click at [335, 231] on p "Set Status" at bounding box center [313, 240] width 52 height 18
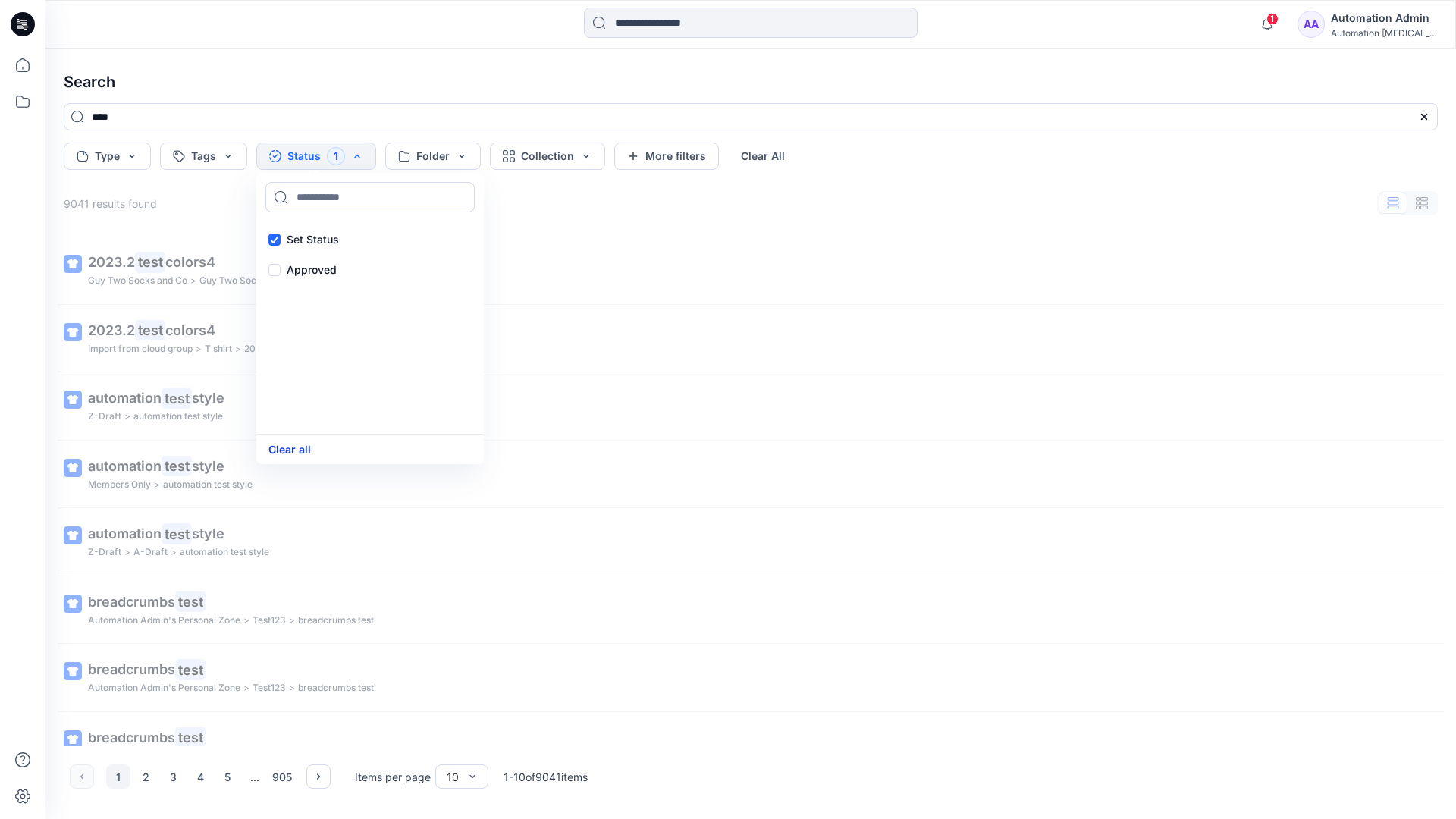
click at [284, 452] on button "Clear all" at bounding box center [290, 449] width 42 height 18
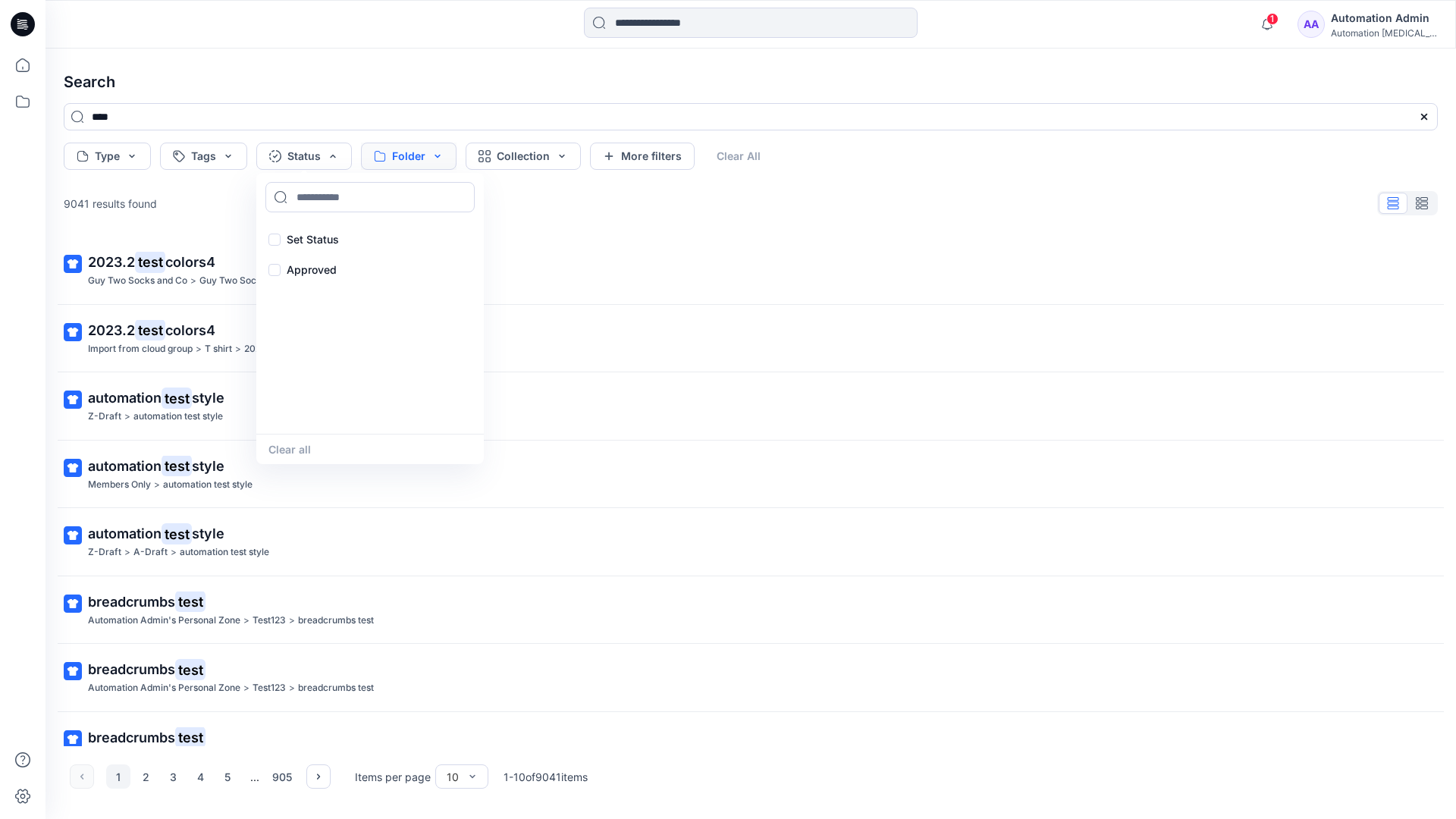
click at [435, 166] on button "Folder" at bounding box center [408, 156] width 96 height 27
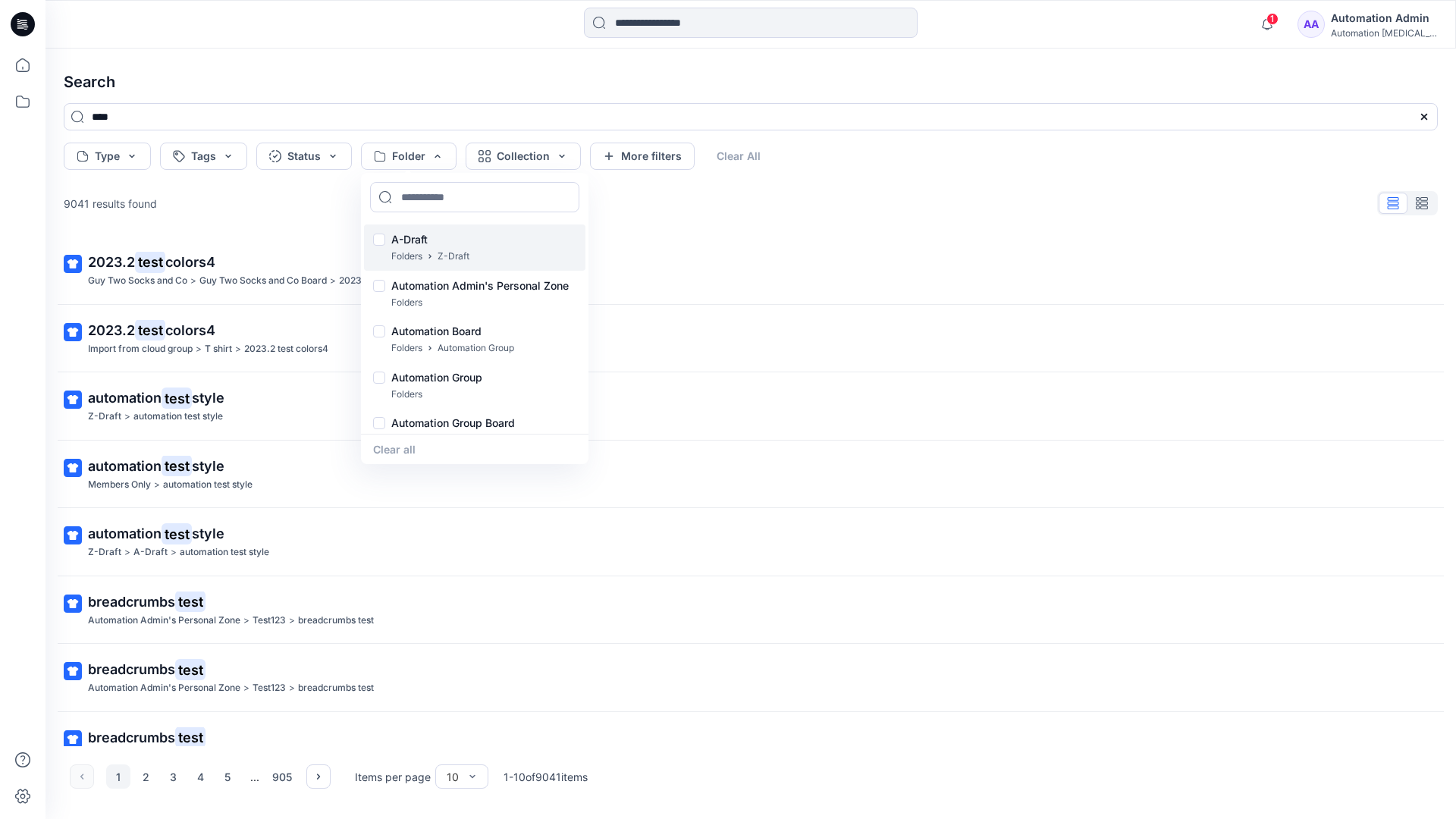
click at [414, 233] on p "A-Draft" at bounding box center [430, 240] width 78 height 18
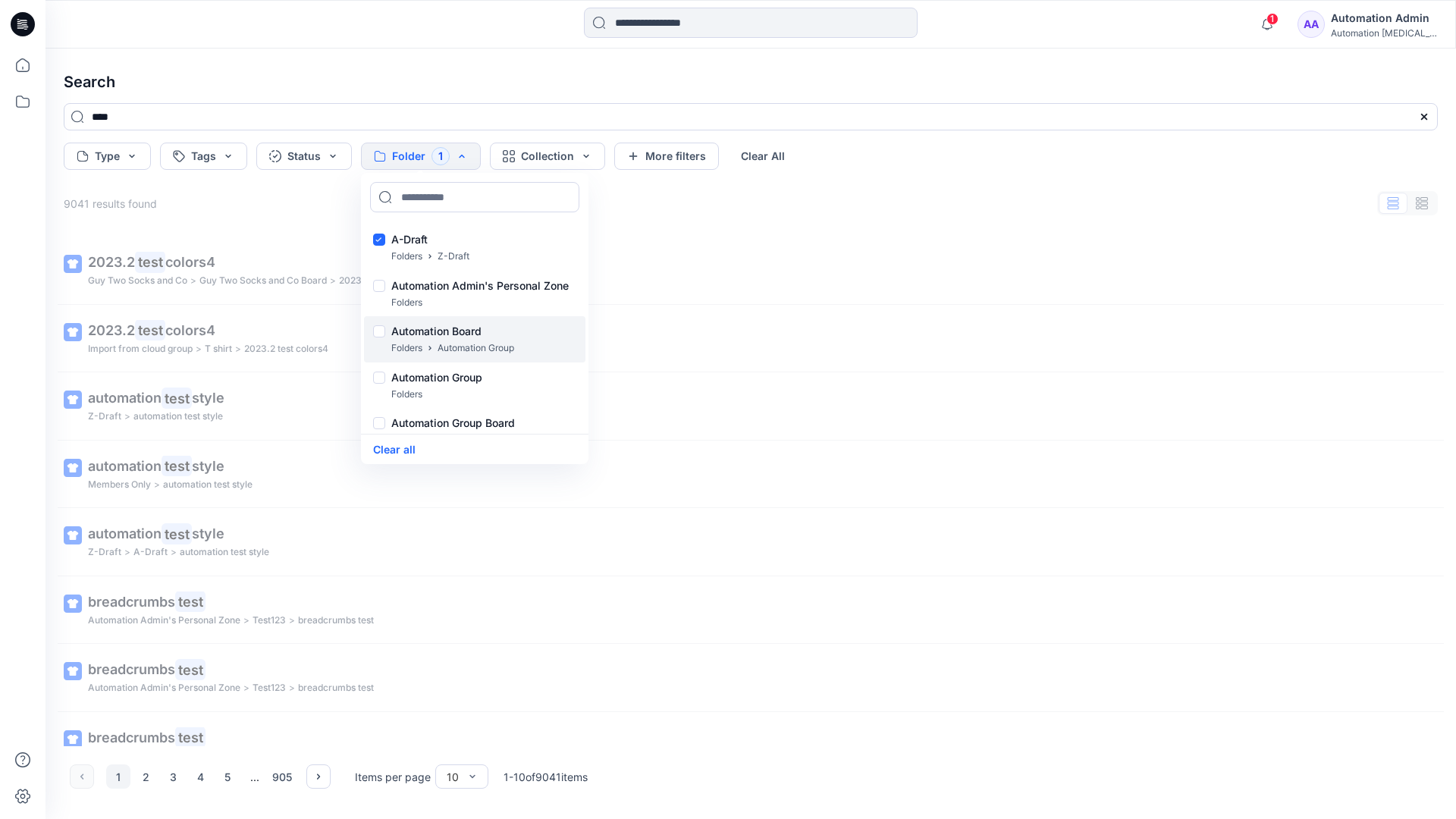
click at [408, 341] on p "Folders" at bounding box center [406, 349] width 31 height 16
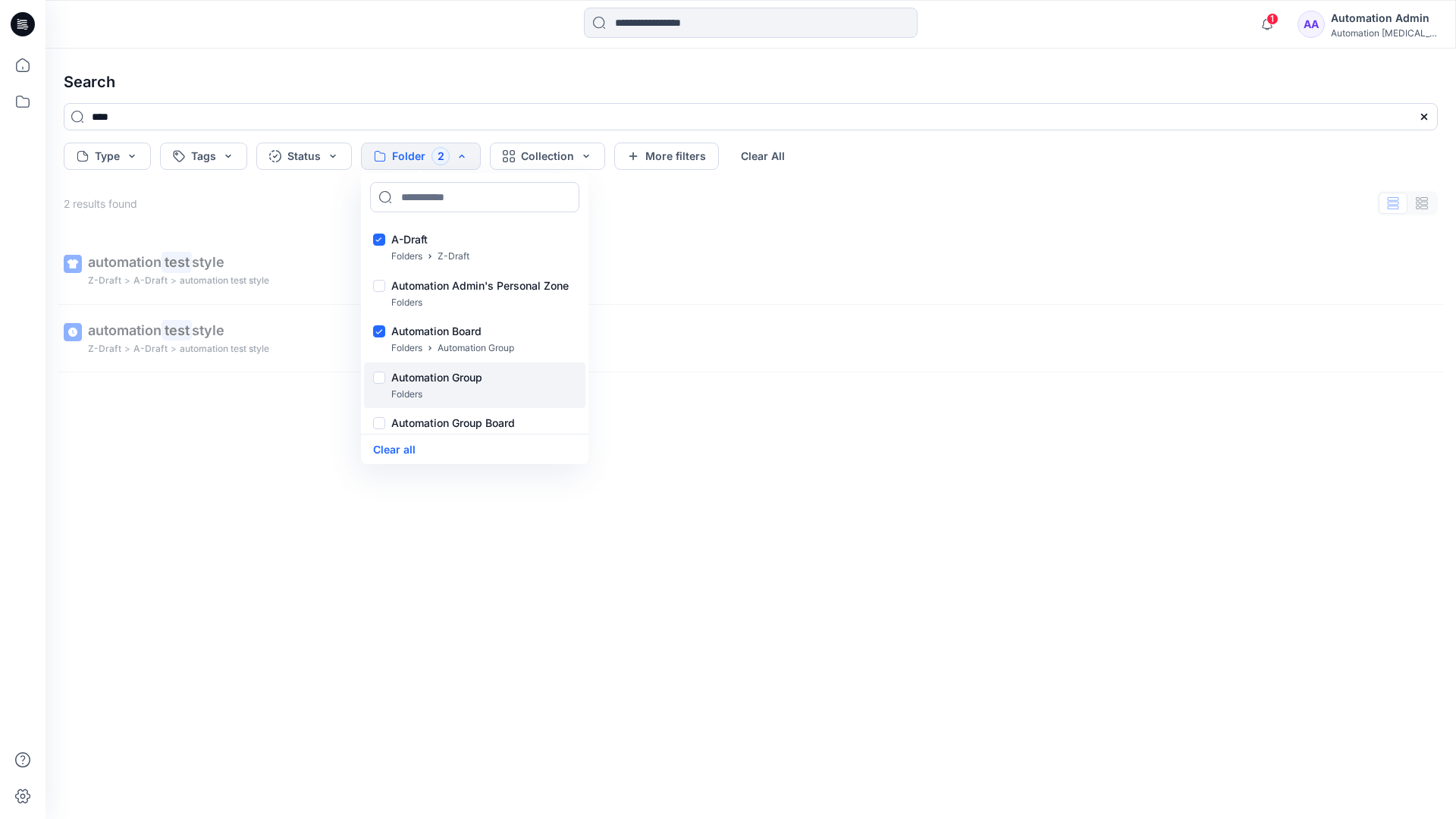
click at [402, 387] on p "Folders" at bounding box center [406, 395] width 31 height 16
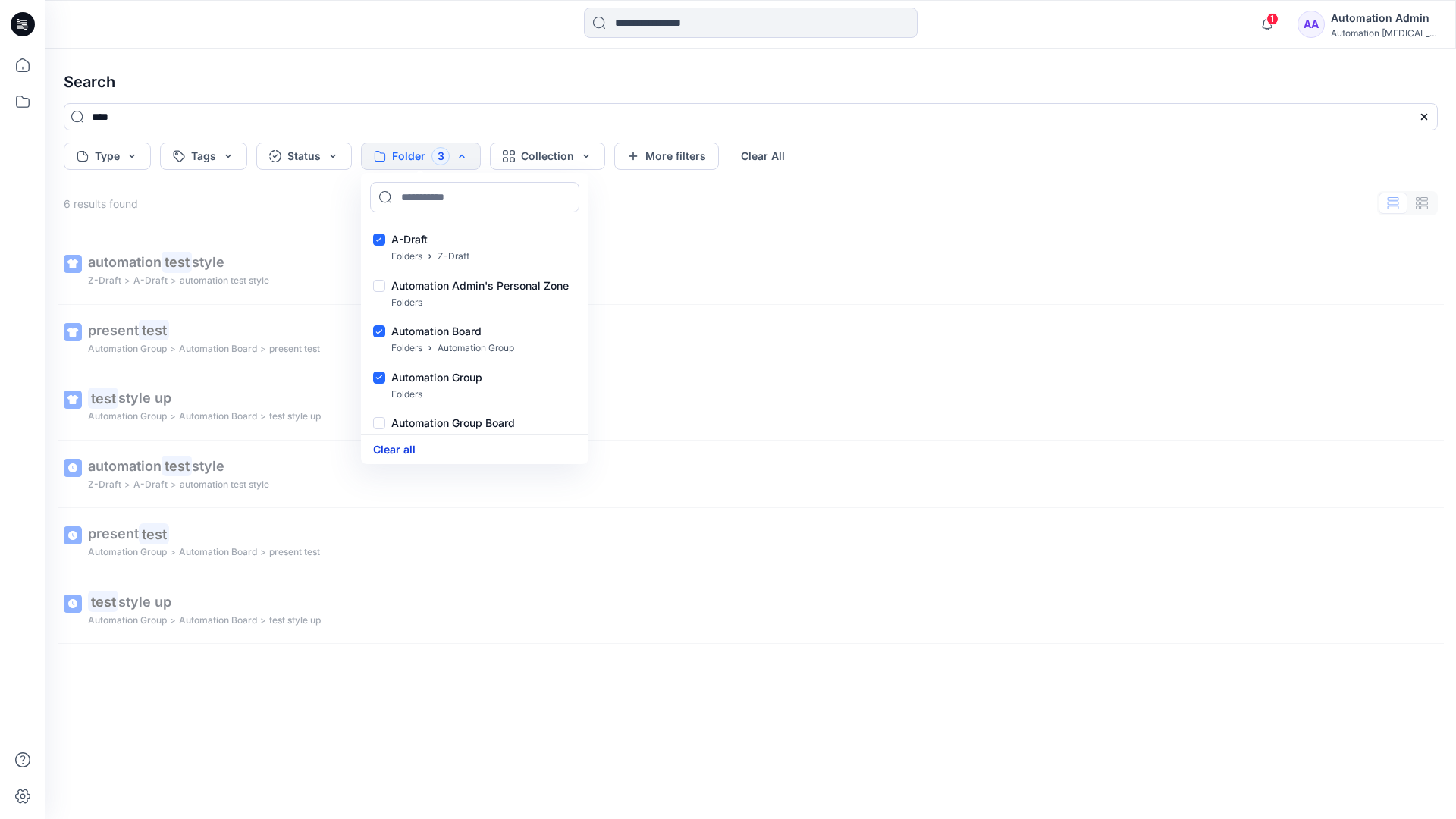
click at [406, 448] on button "Clear all" at bounding box center [394, 449] width 42 height 18
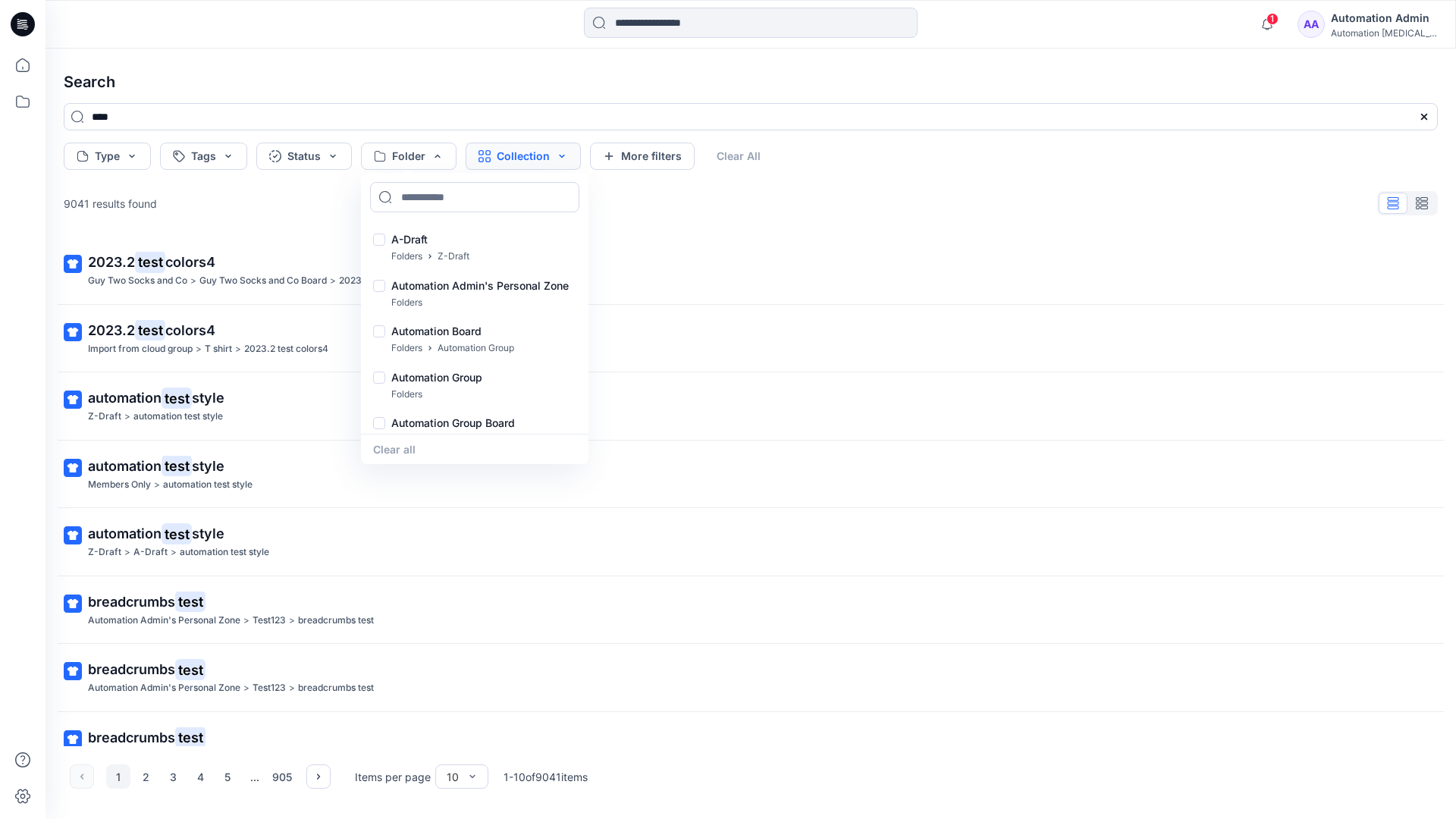
click at [543, 160] on button "Collection" at bounding box center [523, 156] width 115 height 27
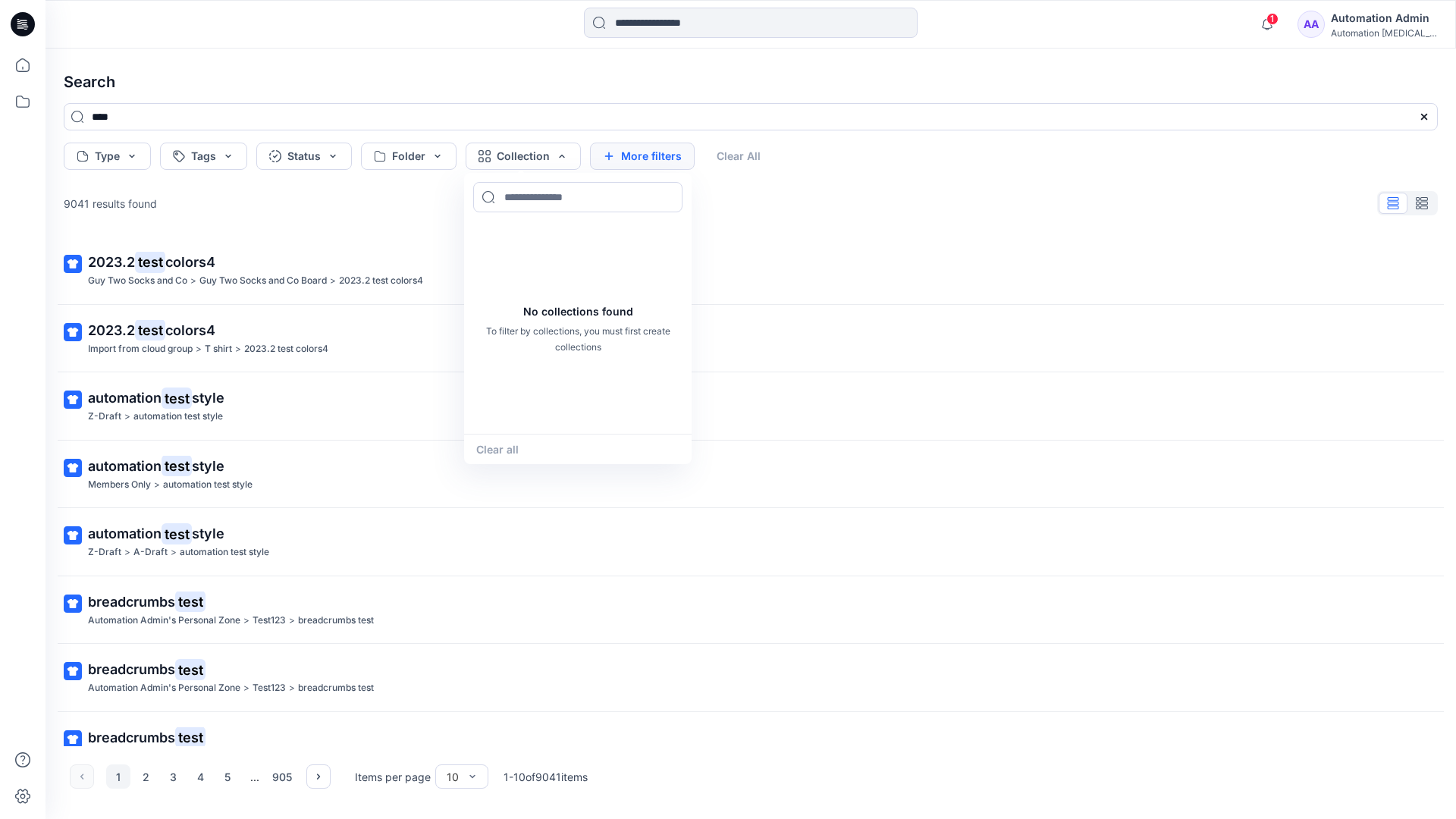
click at [638, 153] on button "More filters" at bounding box center [642, 156] width 105 height 27
click at [684, 157] on button "Created by" at bounding box center [649, 156] width 119 height 27
click at [666, 196] on input at bounding box center [702, 197] width 210 height 30
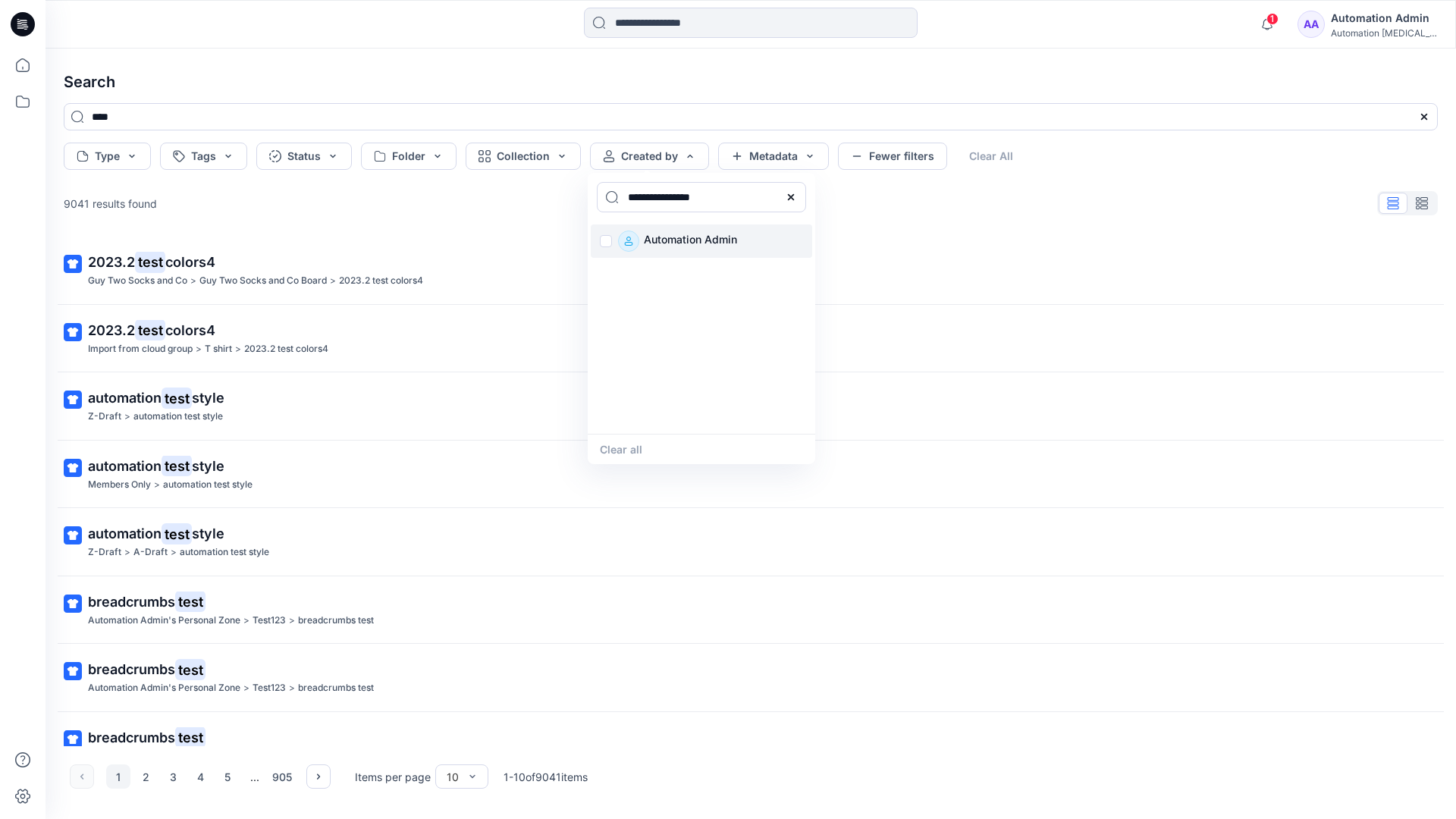
type input "**********"
click at [681, 239] on p "Automation Admin" at bounding box center [690, 241] width 93 height 21
click at [629, 446] on button "Clear all" at bounding box center [621, 449] width 42 height 18
click at [774, 159] on button "Metadata" at bounding box center [774, 156] width 111 height 27
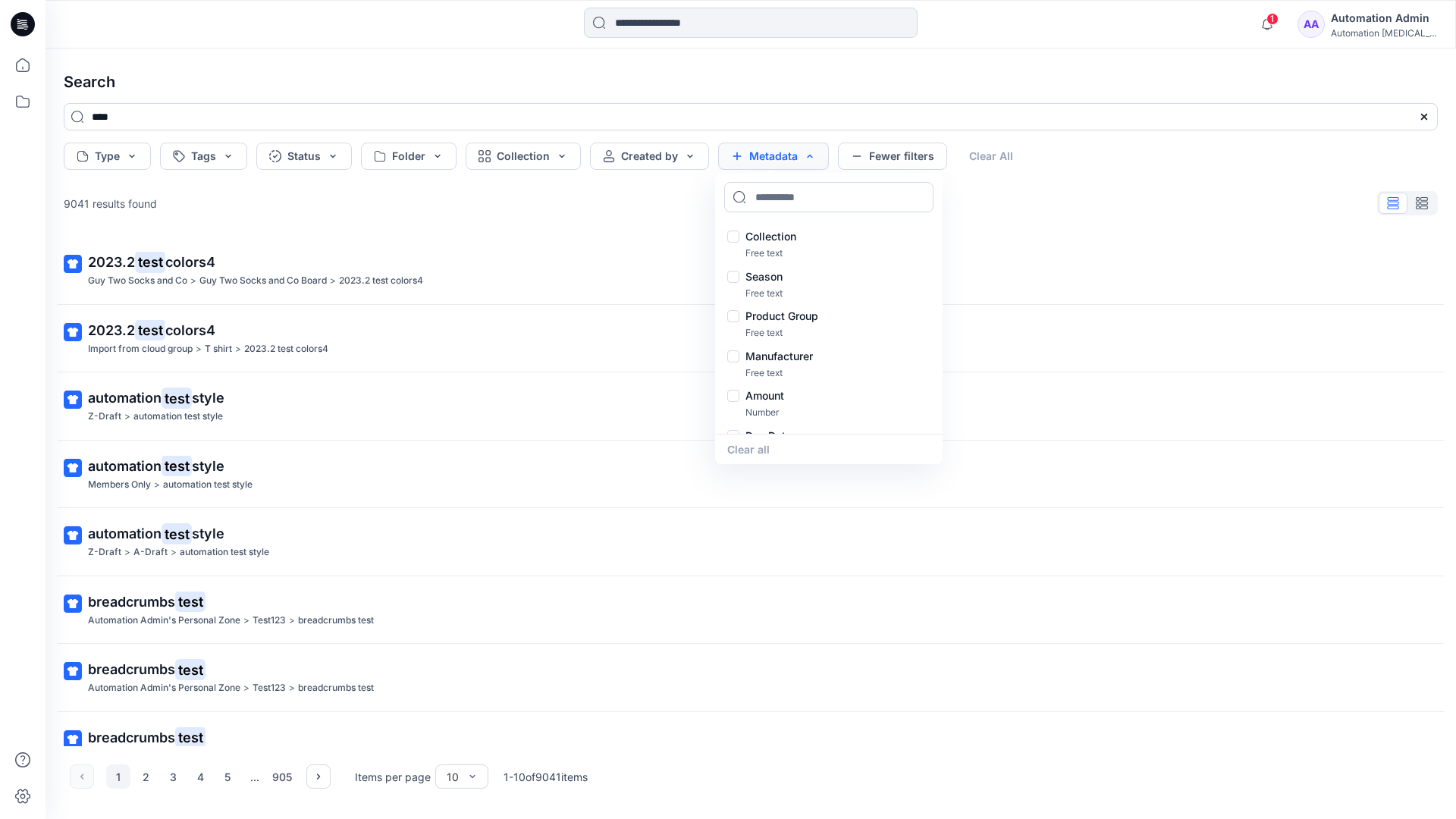
click at [778, 161] on button "Metadata" at bounding box center [774, 156] width 111 height 27
click at [888, 161] on button "Fewer filters" at bounding box center [893, 156] width 109 height 27
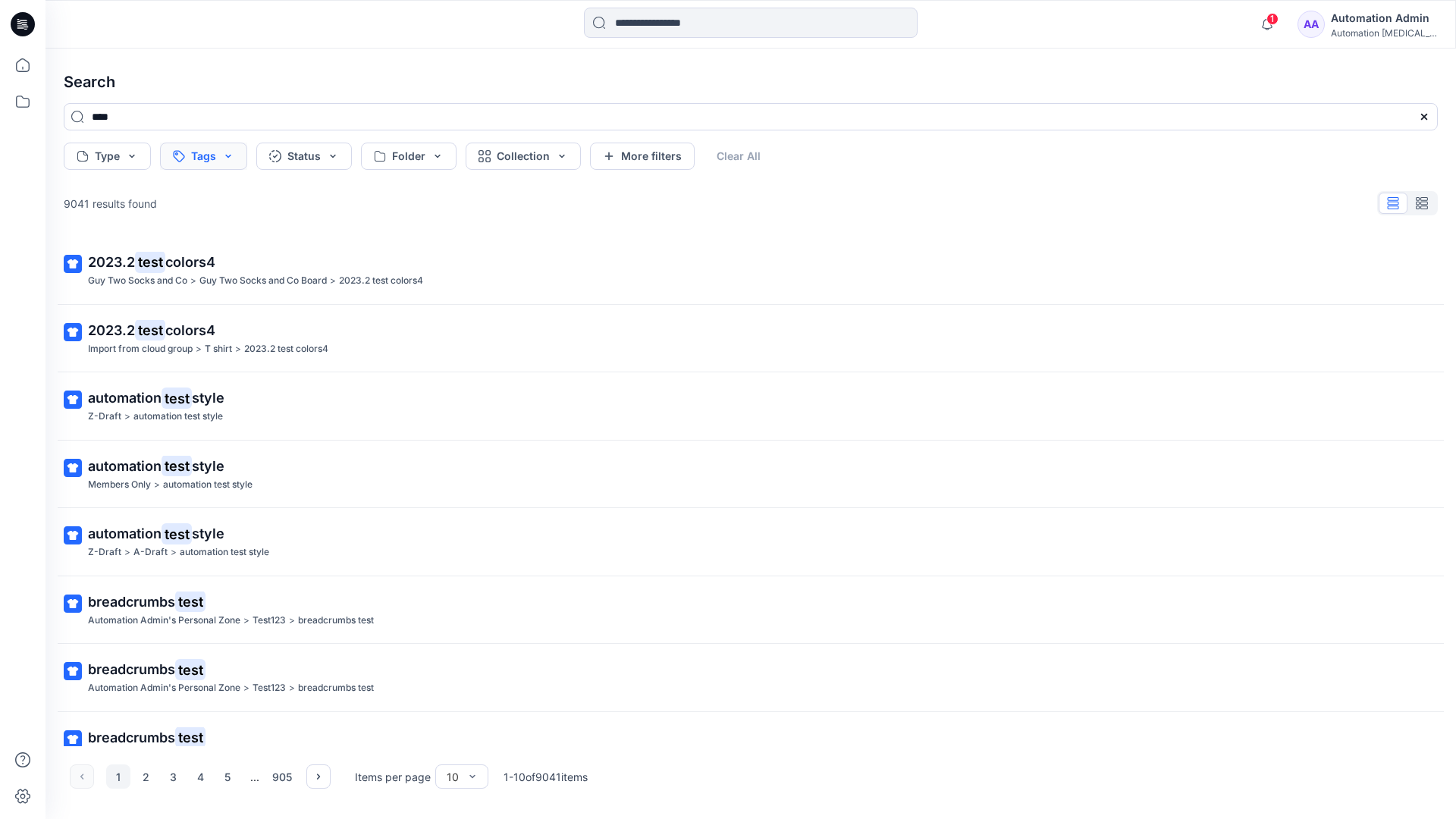
click at [205, 158] on button "Tags" at bounding box center [203, 156] width 87 height 27
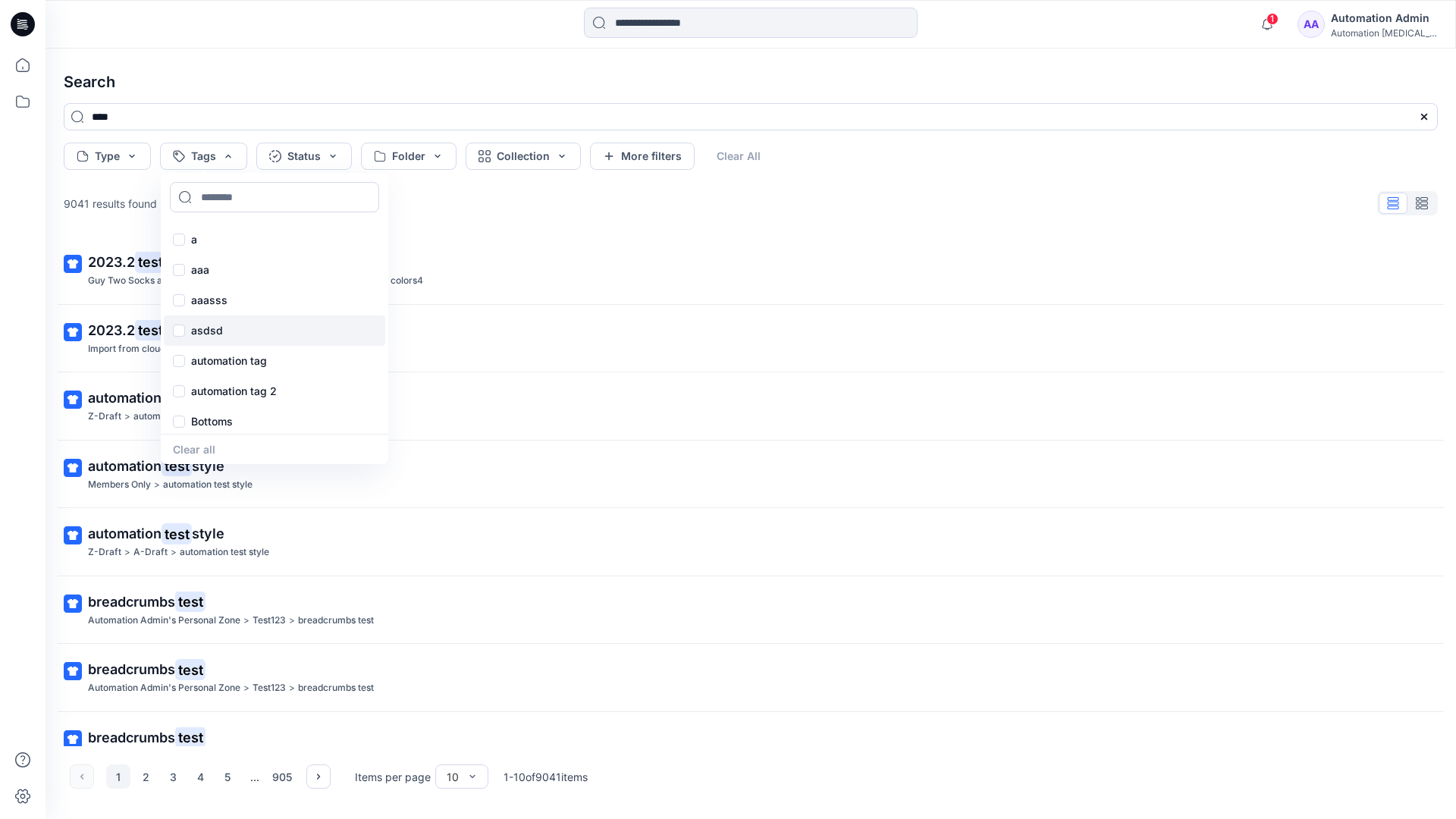
click at [205, 340] on div "asdsd" at bounding box center [275, 330] width 222 height 30
click at [768, 151] on button "Clear All" at bounding box center [762, 156] width 70 height 27
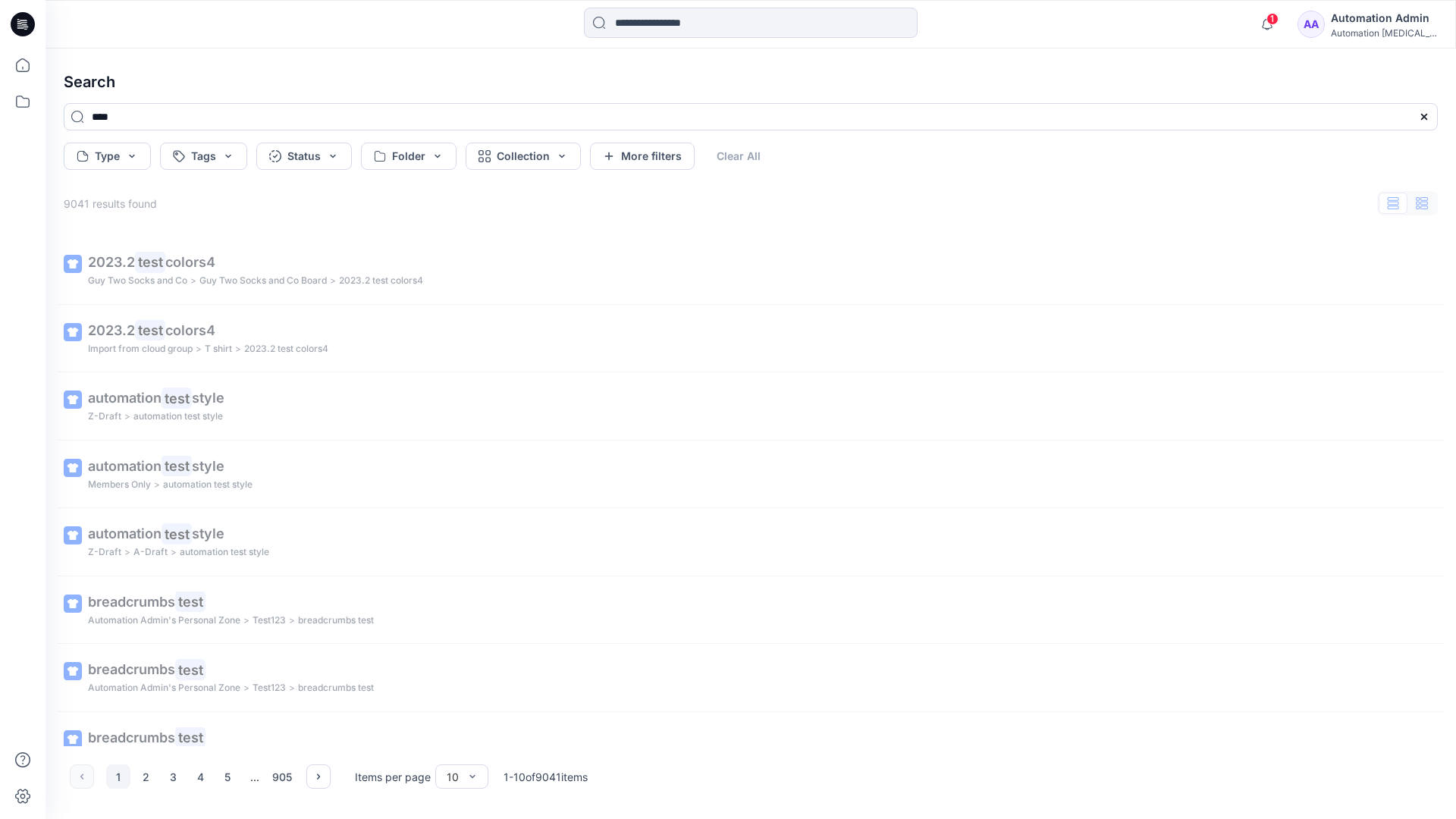
click at [1429, 207] on button "button" at bounding box center [1422, 203] width 29 height 21
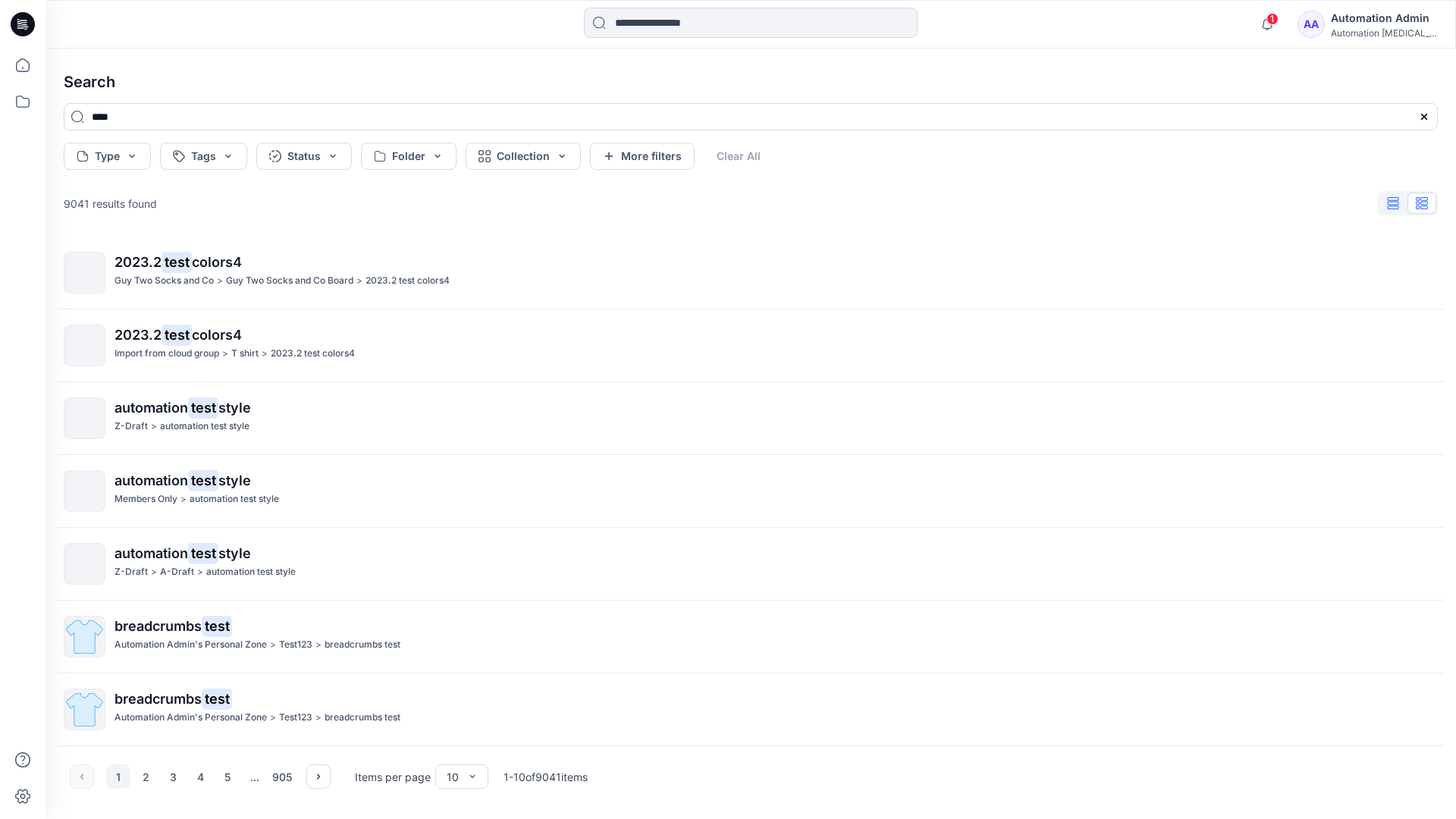
click at [1394, 204] on icon "button" at bounding box center [1393, 203] width 11 height 12
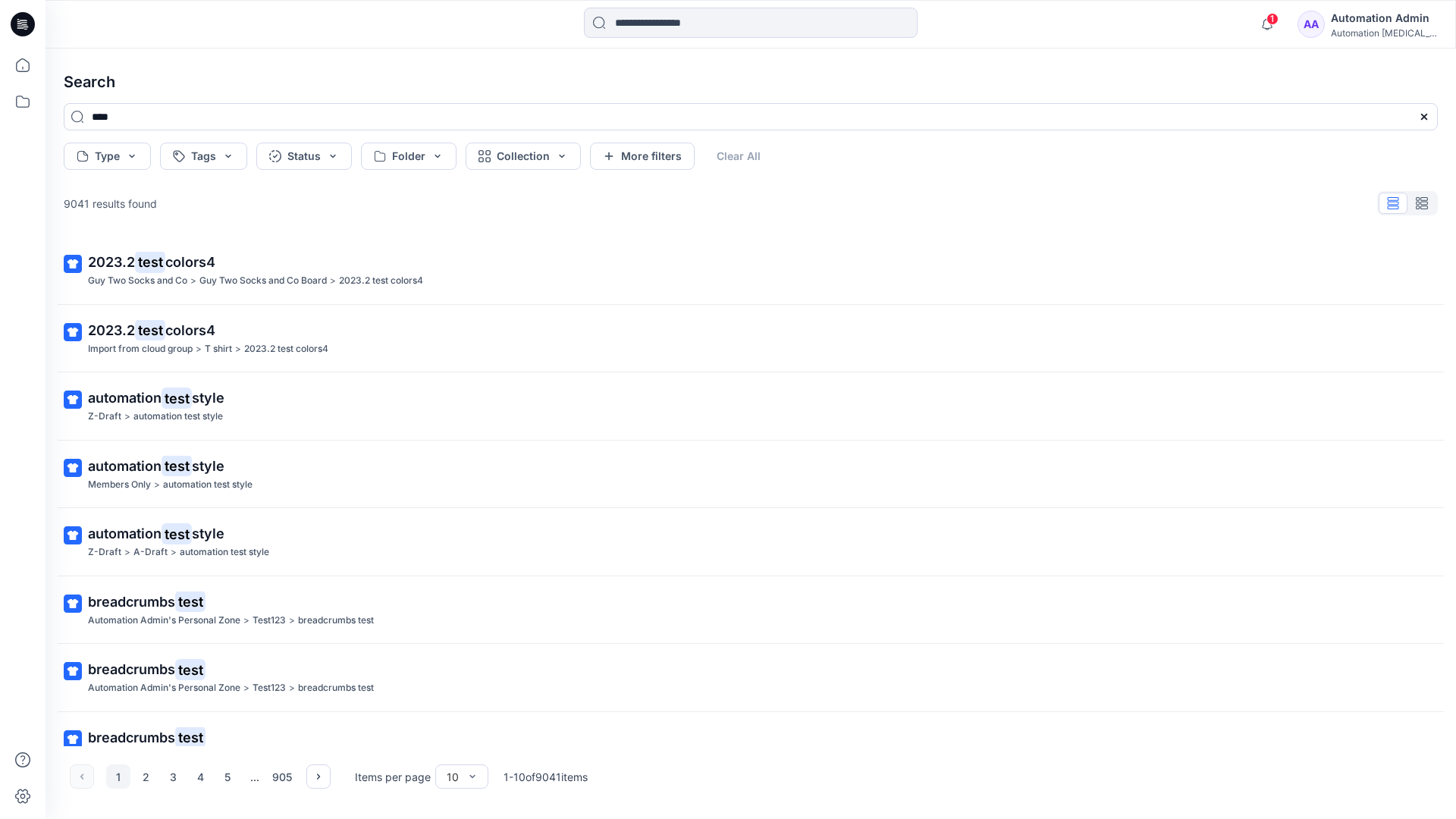
click at [1340, 26] on div "AA Automation Admin Automation [MEDICAL_DATA]..." at bounding box center [1367, 24] width 139 height 30
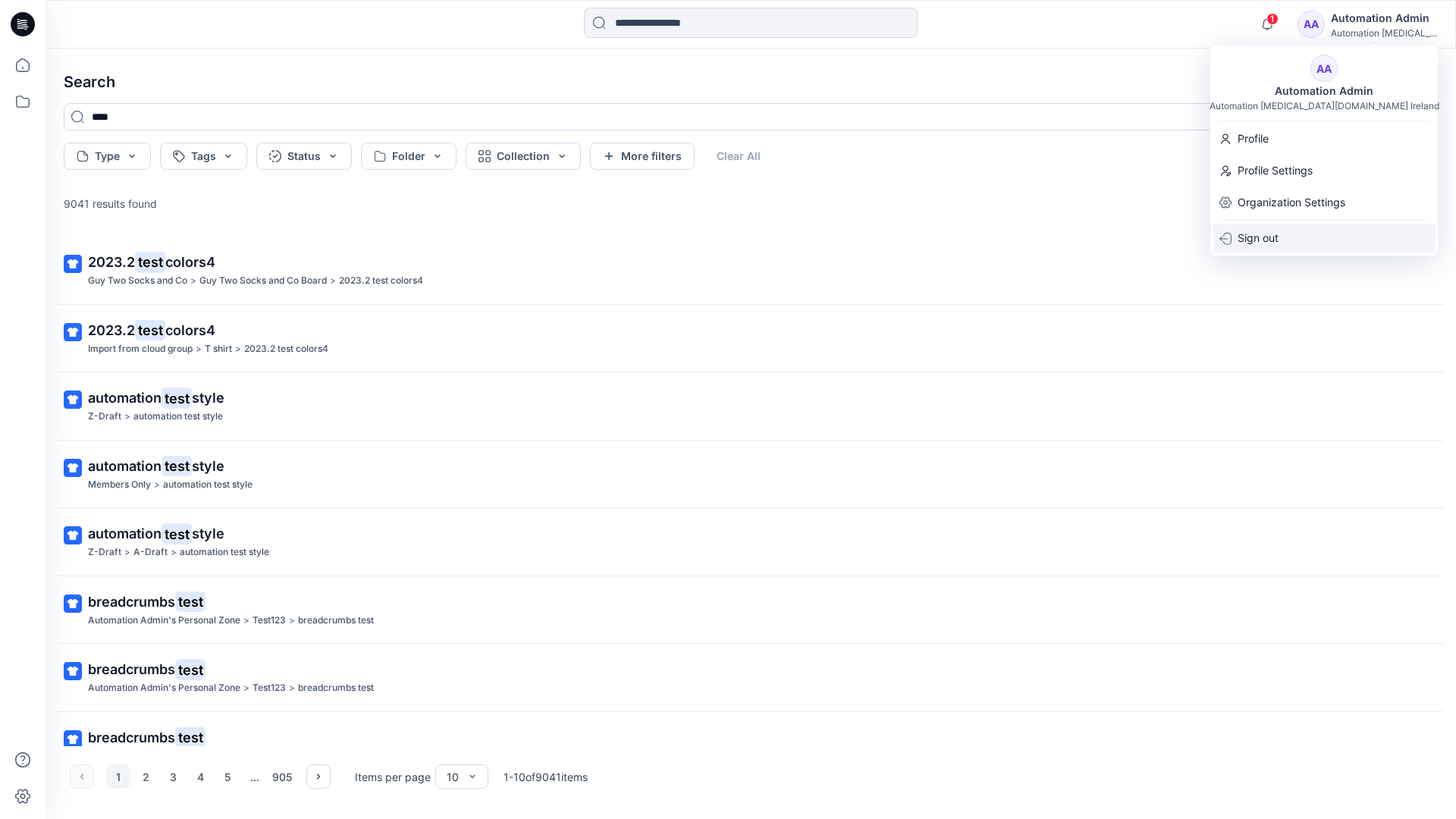
click at [1280, 227] on div "Sign out" at bounding box center [1324, 238] width 222 height 29
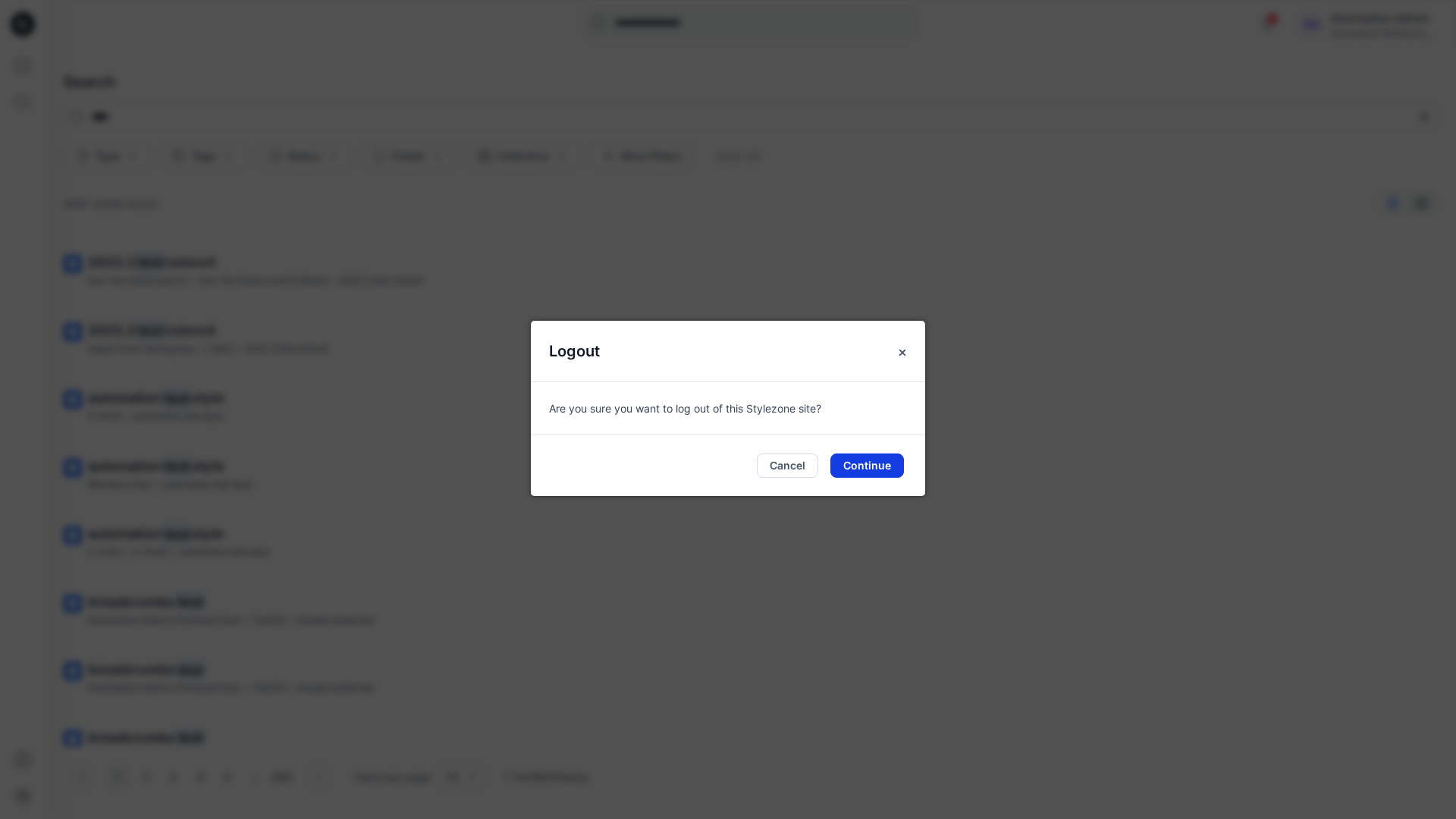
click at [871, 457] on button "Continue" at bounding box center [867, 466] width 74 height 25
